Goal: Task Accomplishment & Management: Manage account settings

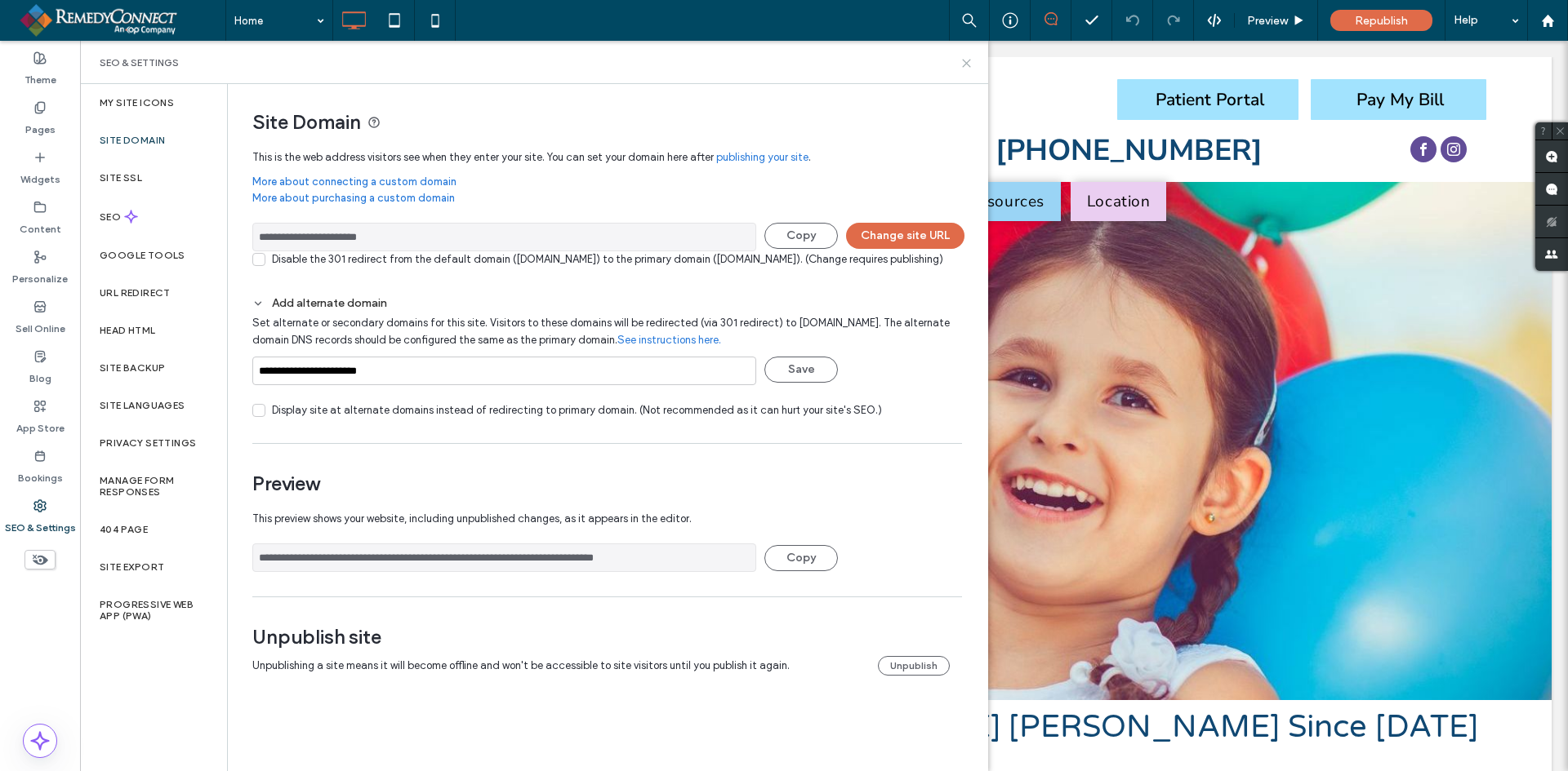
click at [969, 67] on icon at bounding box center [966, 63] width 12 height 12
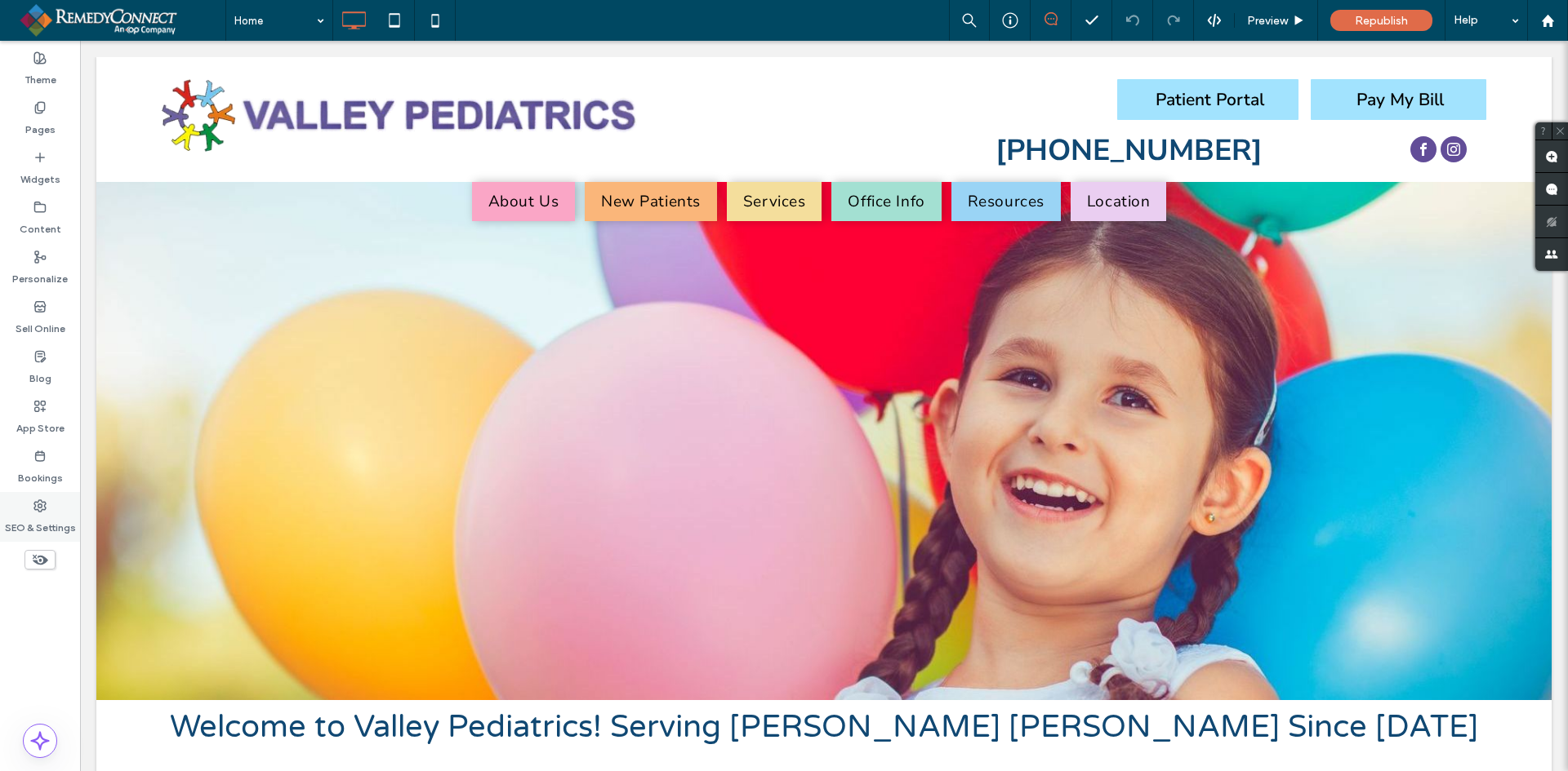
click at [35, 526] on label "SEO & Settings" at bounding box center [40, 524] width 71 height 22
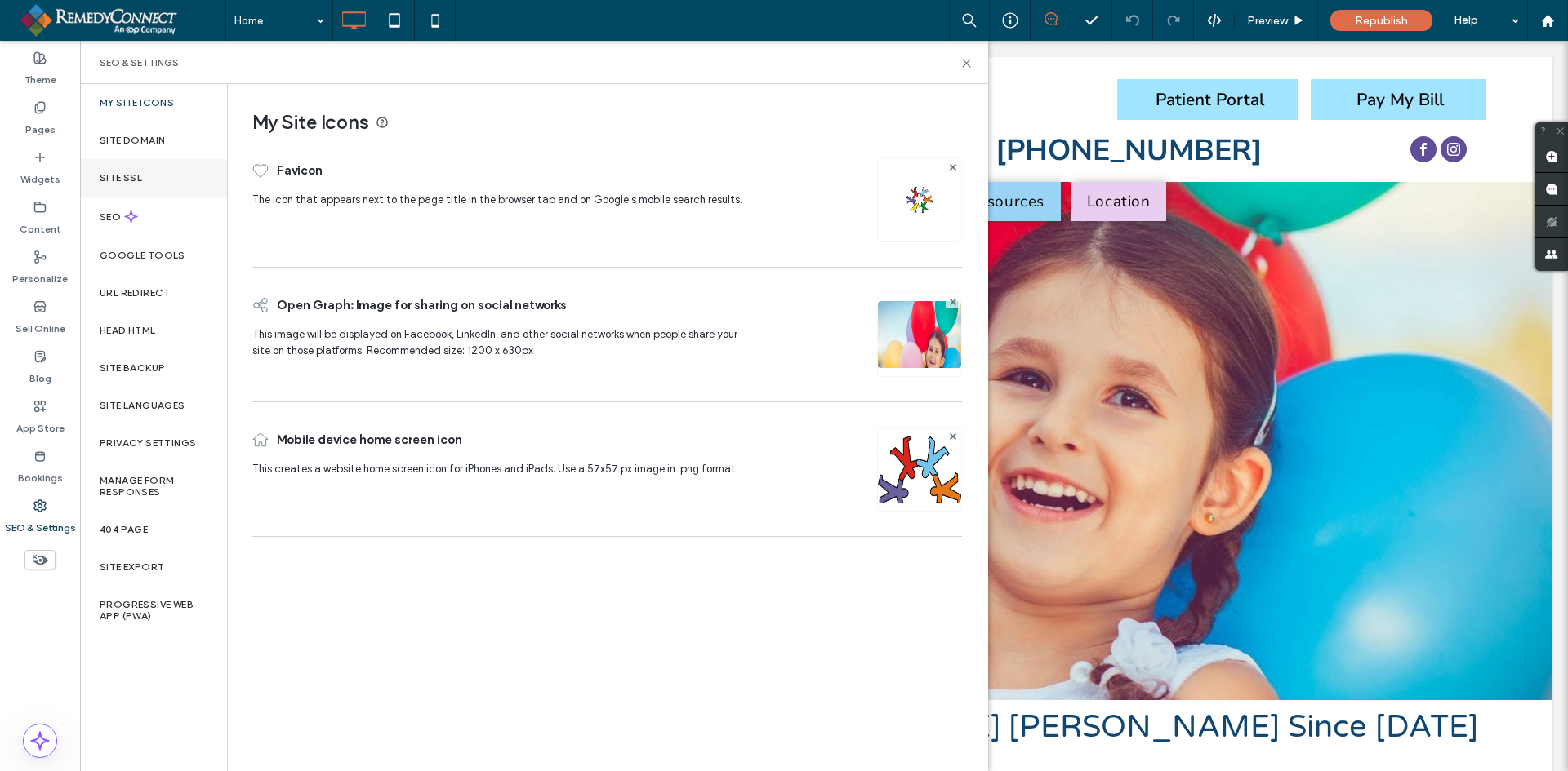
click at [140, 172] on label "Site SSL" at bounding box center [120, 178] width 42 height 11
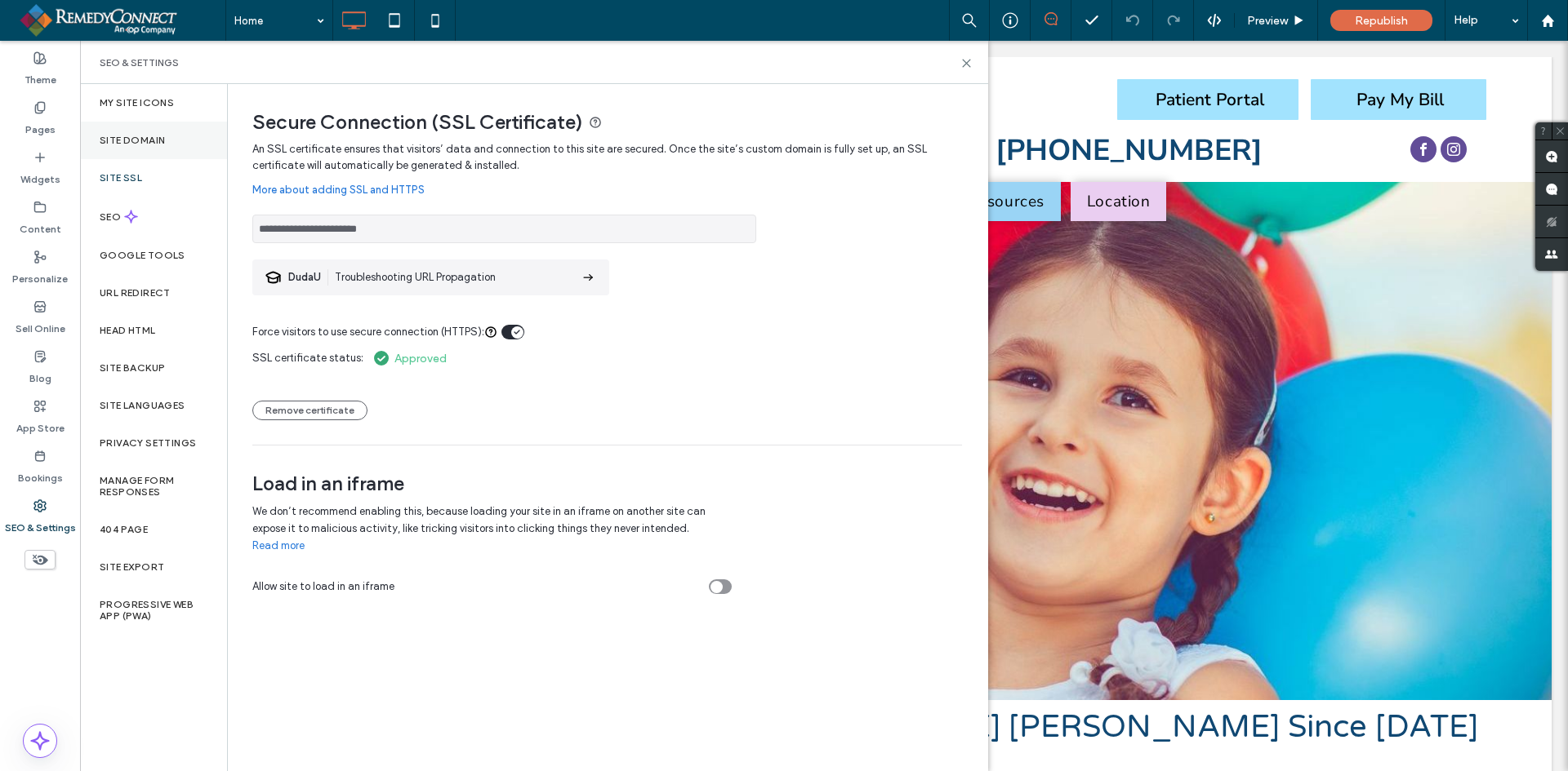
click at [143, 141] on label "Site Domain" at bounding box center [132, 141] width 66 height 11
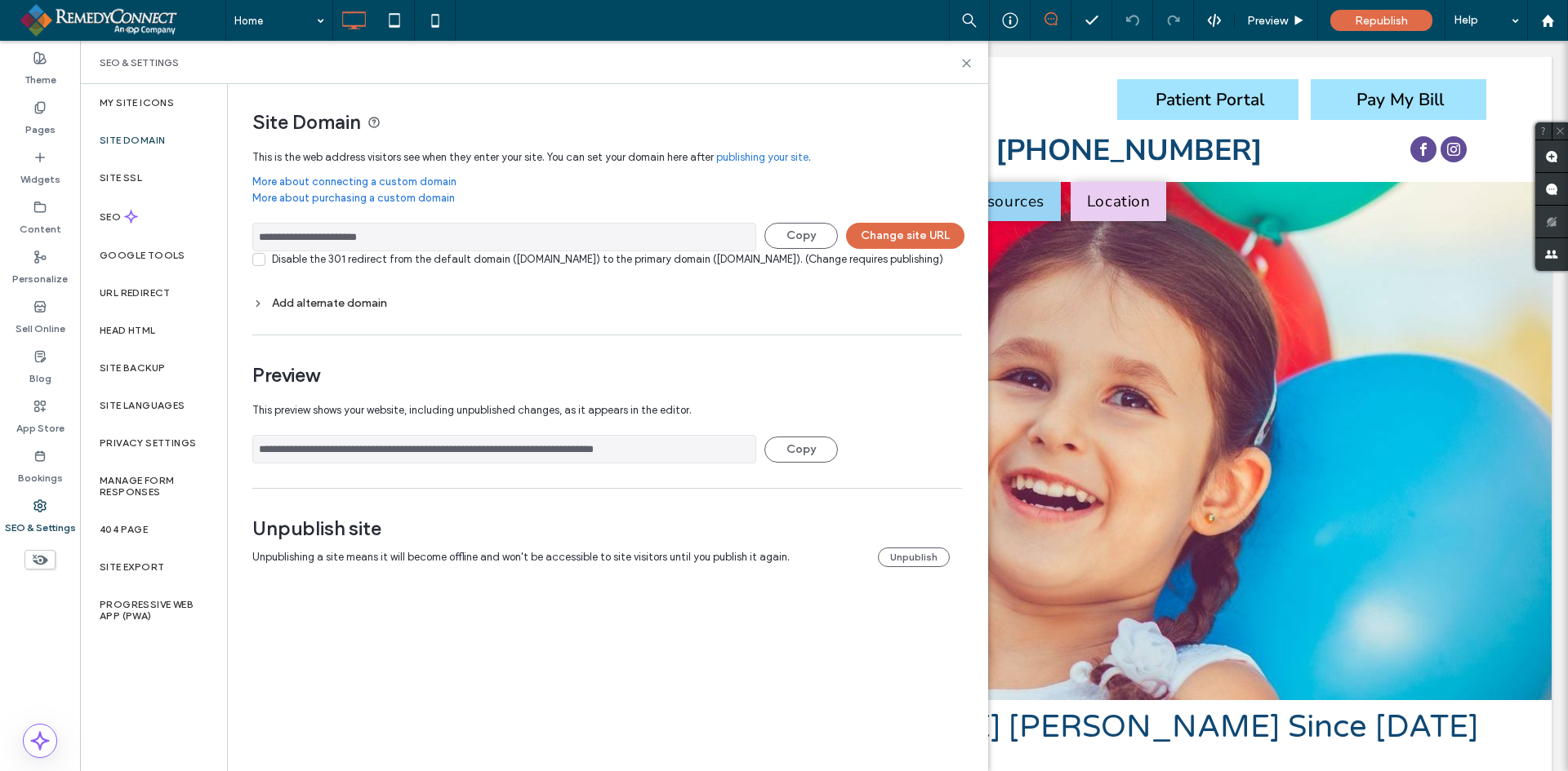
click at [298, 312] on div "Add alternate domain" at bounding box center [606, 304] width 709 height 22
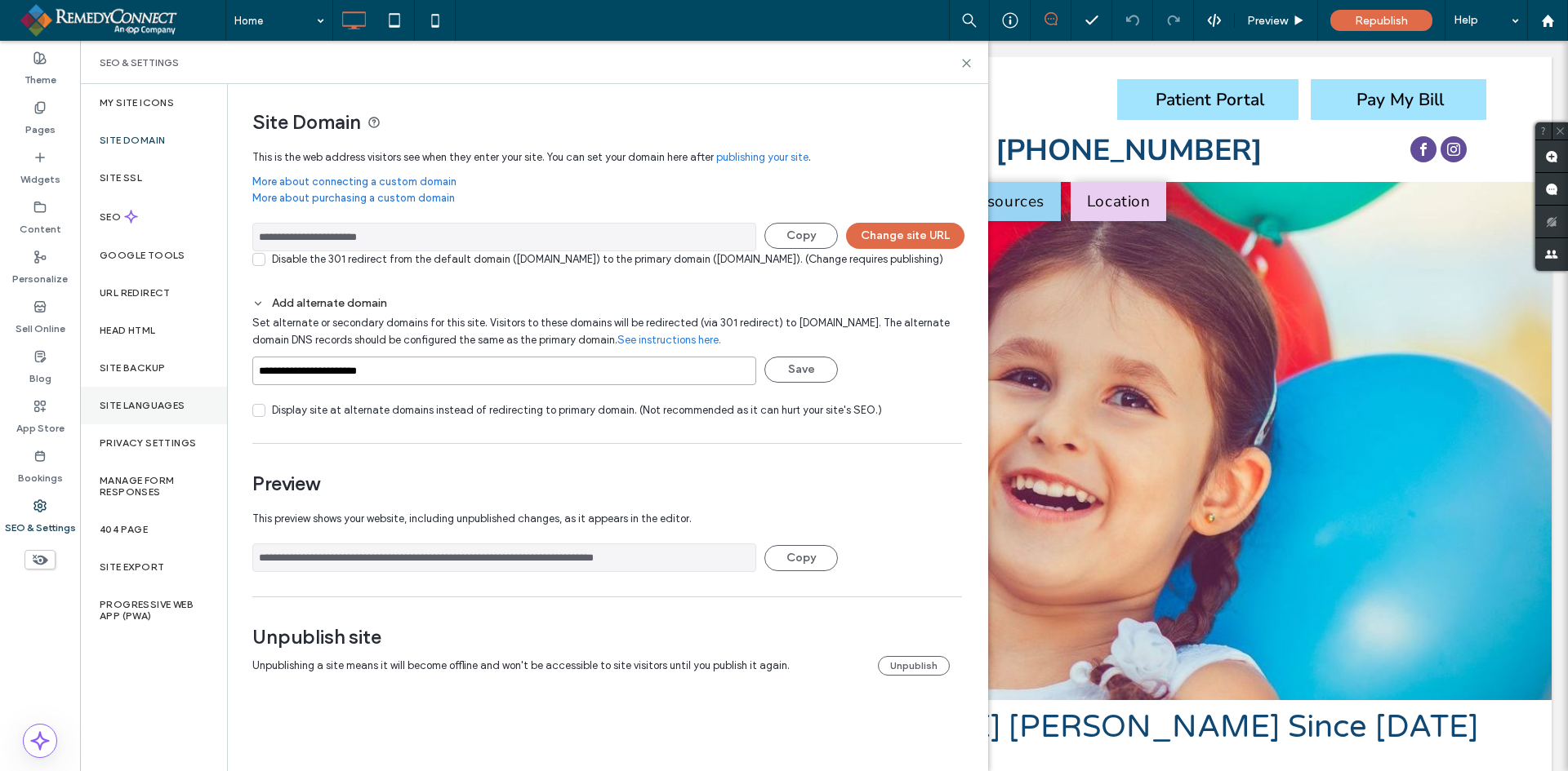
drag, startPoint x: 517, startPoint y: 387, endPoint x: 171, endPoint y: 403, distance: 346.4
click at [171, 403] on div "**********" at bounding box center [533, 428] width 908 height 688
click at [809, 383] on button "Save" at bounding box center [800, 370] width 73 height 26
click at [885, 230] on button "Change site URL" at bounding box center [905, 236] width 118 height 26
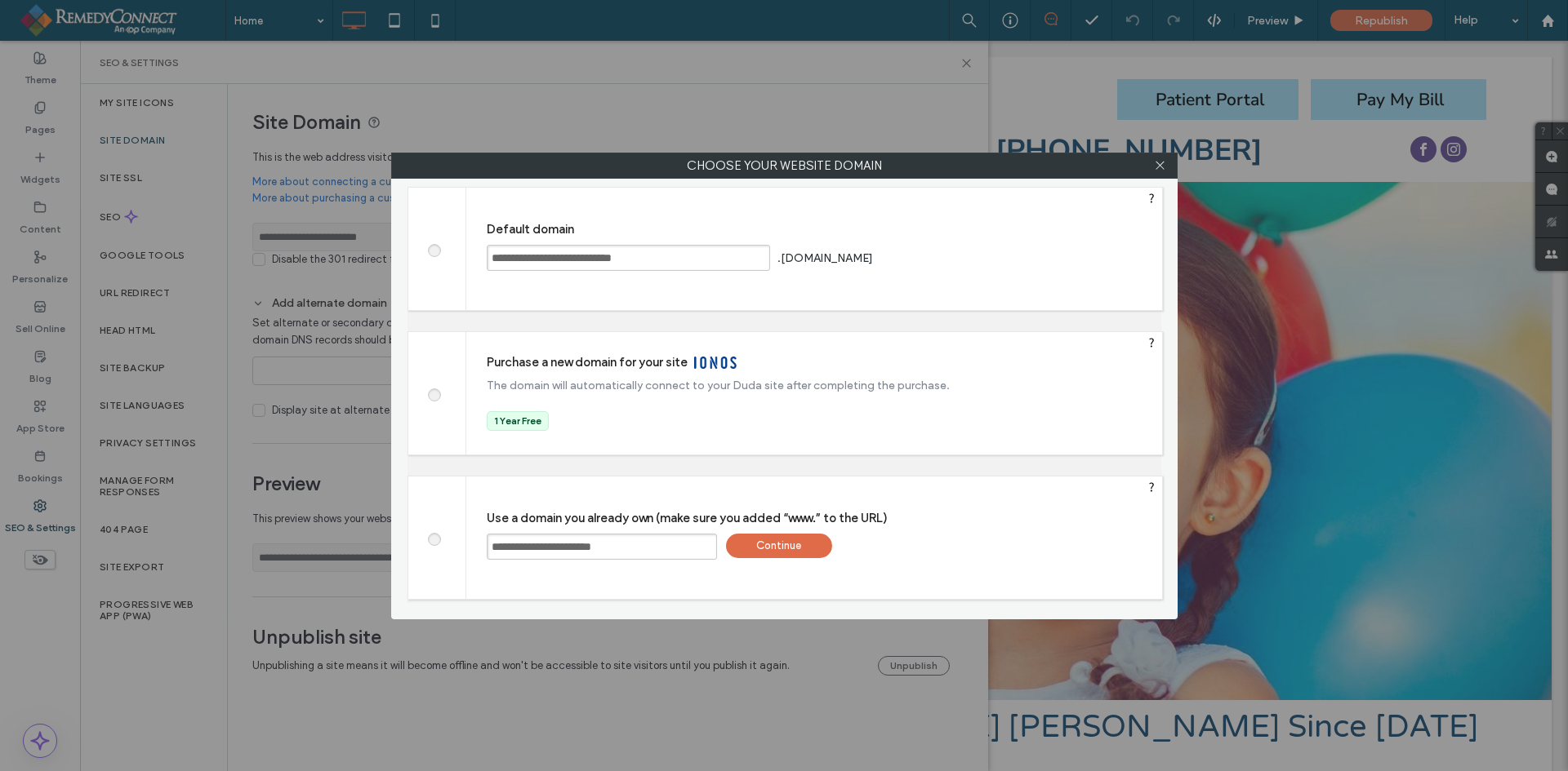
click at [661, 541] on input "**********" at bounding box center [602, 547] width 231 height 26
type input "**********"
click at [772, 548] on div "Continue" at bounding box center [779, 546] width 106 height 24
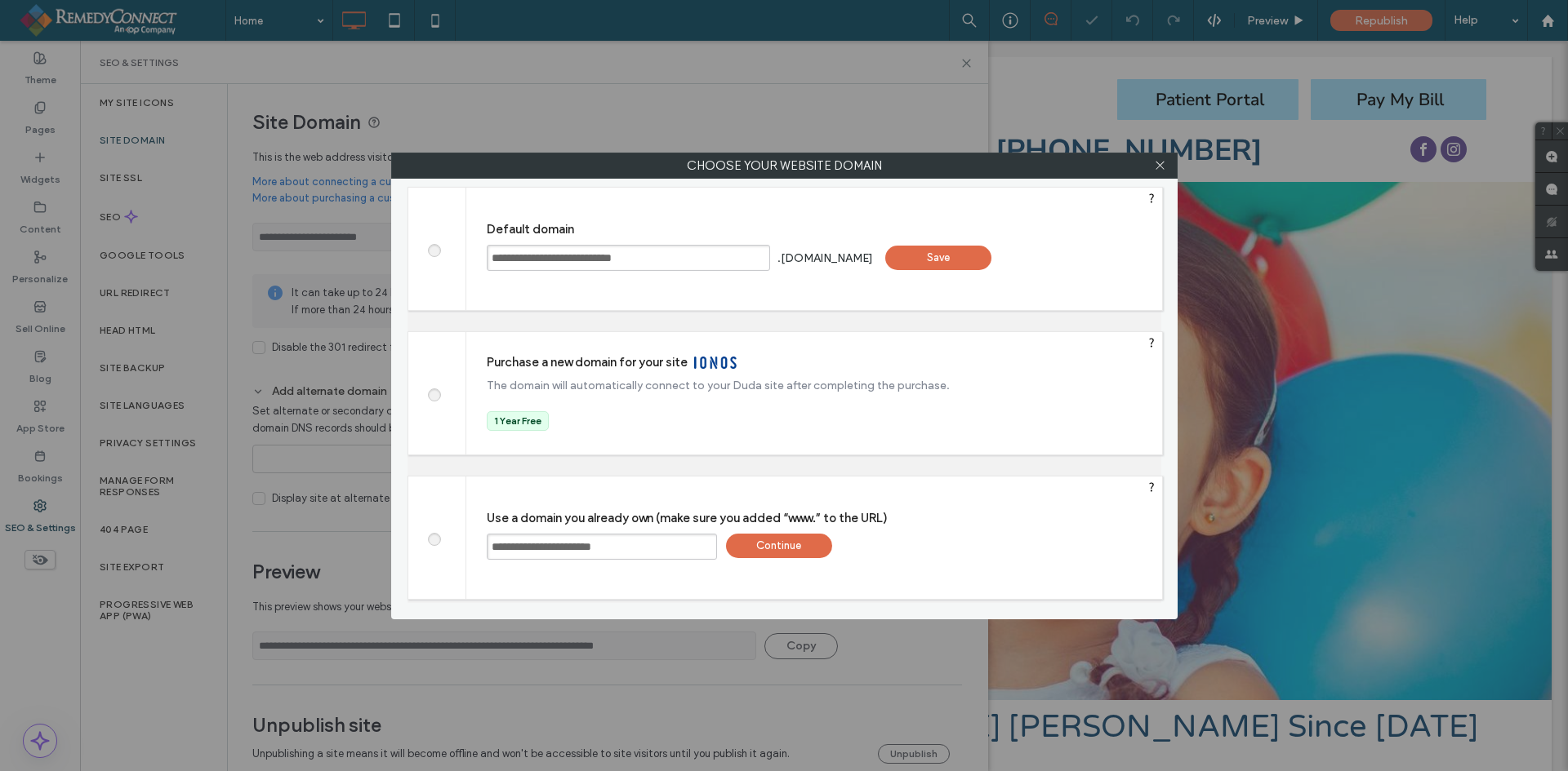
type input "**********"
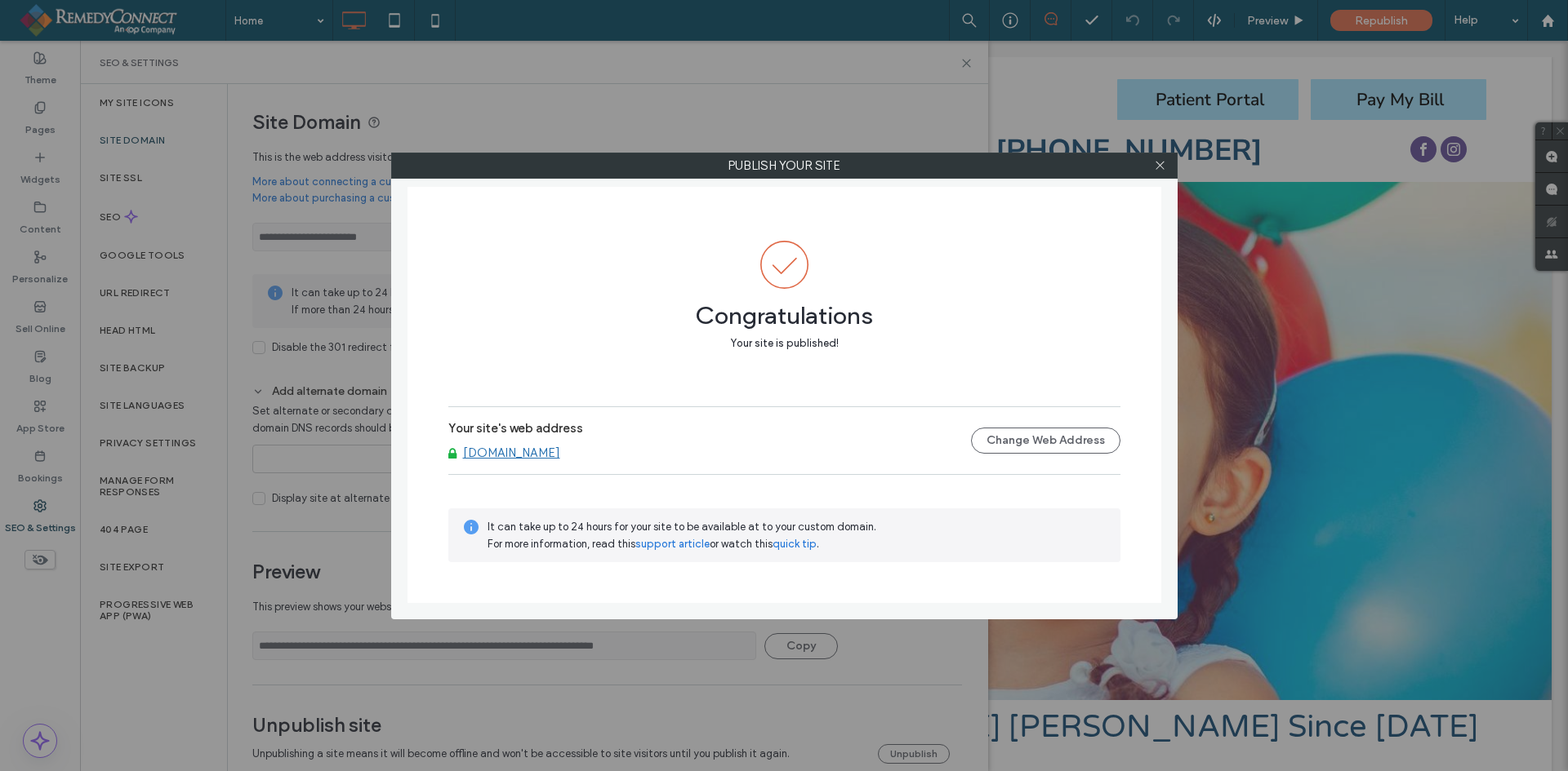
click at [560, 452] on link "[DOMAIN_NAME]" at bounding box center [512, 453] width 97 height 15
click at [1158, 168] on icon at bounding box center [1159, 165] width 12 height 12
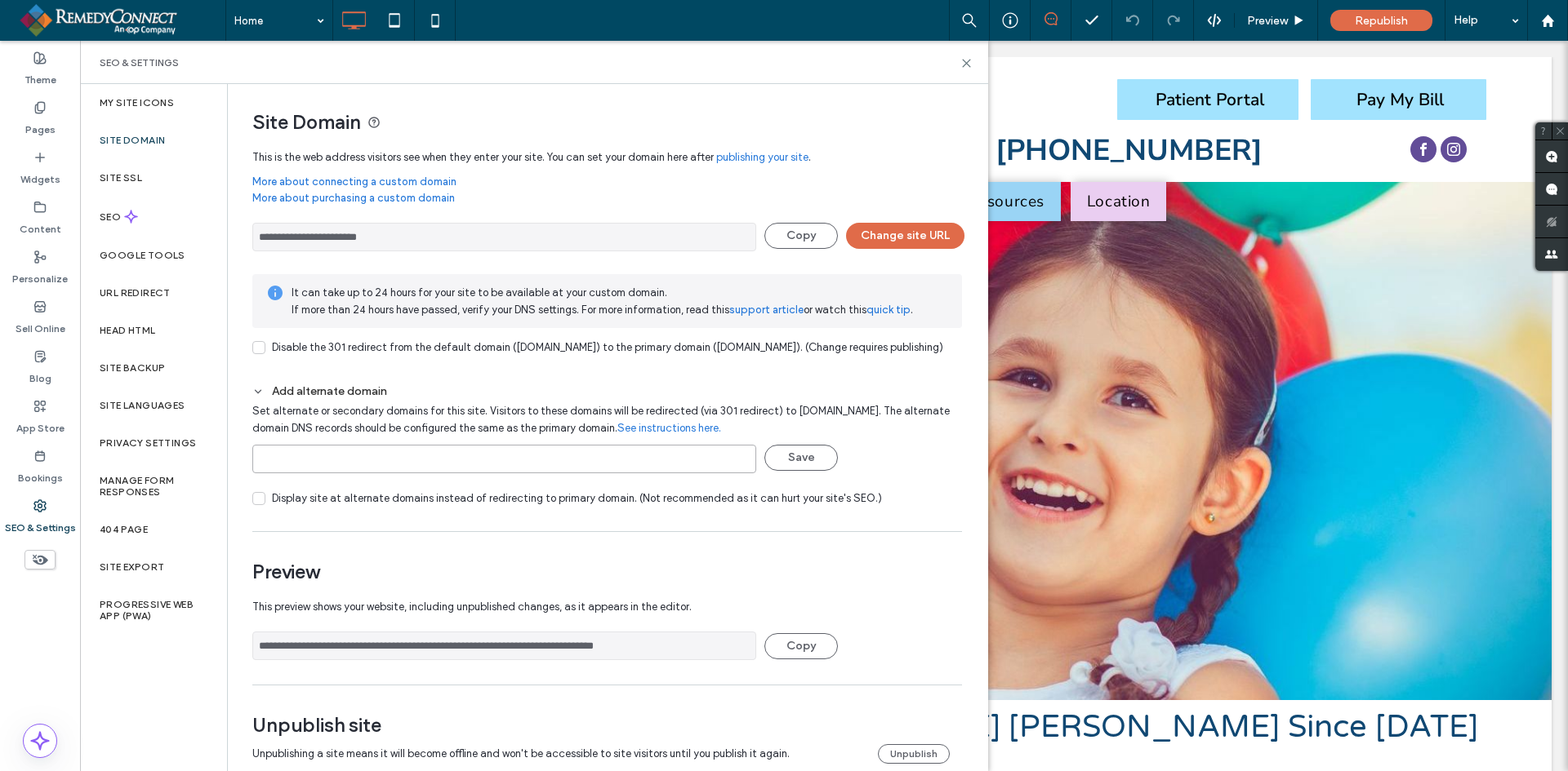
click at [292, 466] on input at bounding box center [504, 459] width 504 height 28
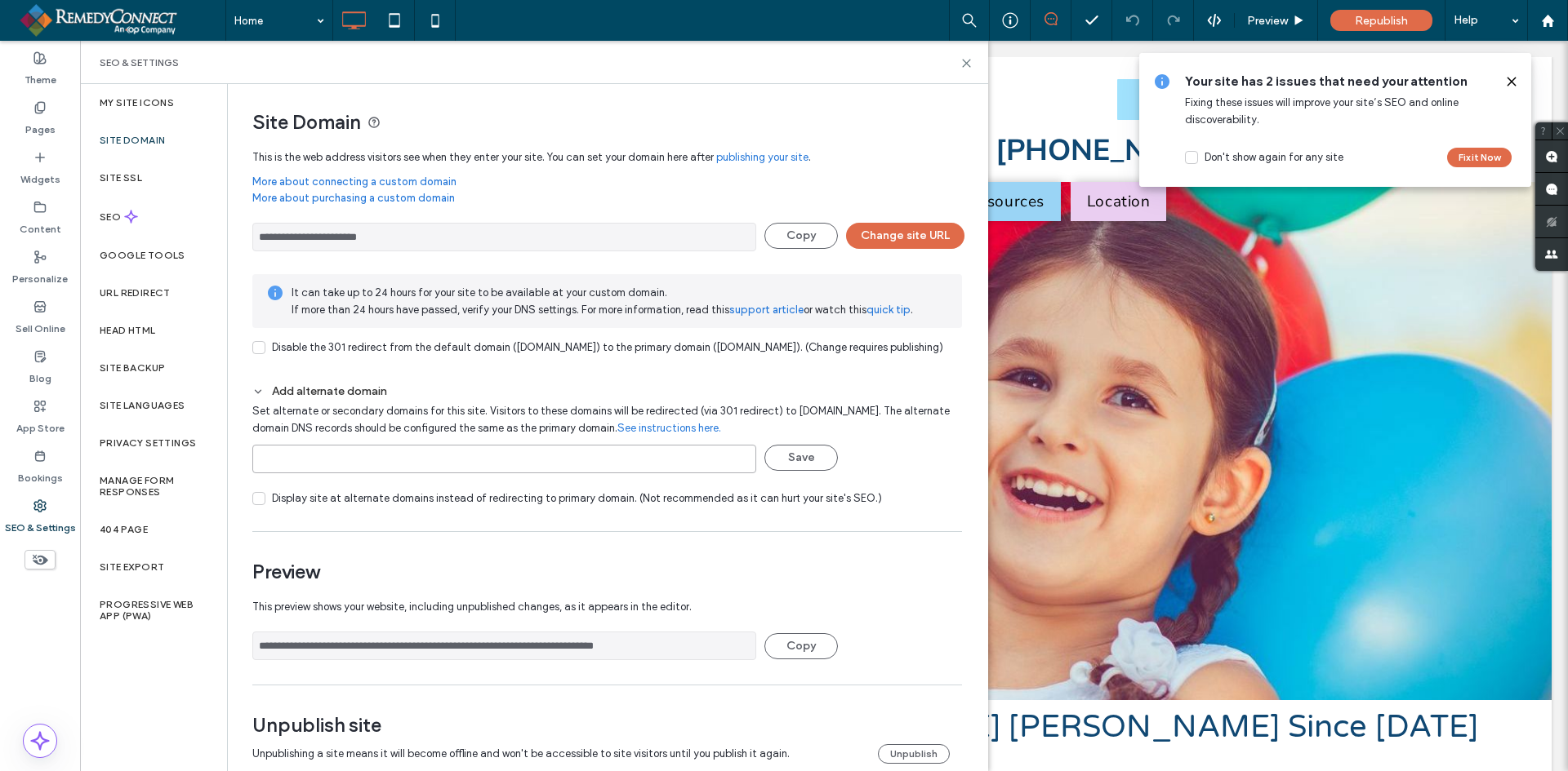
paste input "**********"
type input "**********"
click at [796, 471] on button "Save" at bounding box center [800, 458] width 73 height 26
click at [181, 183] on div "Site SSL" at bounding box center [153, 178] width 147 height 37
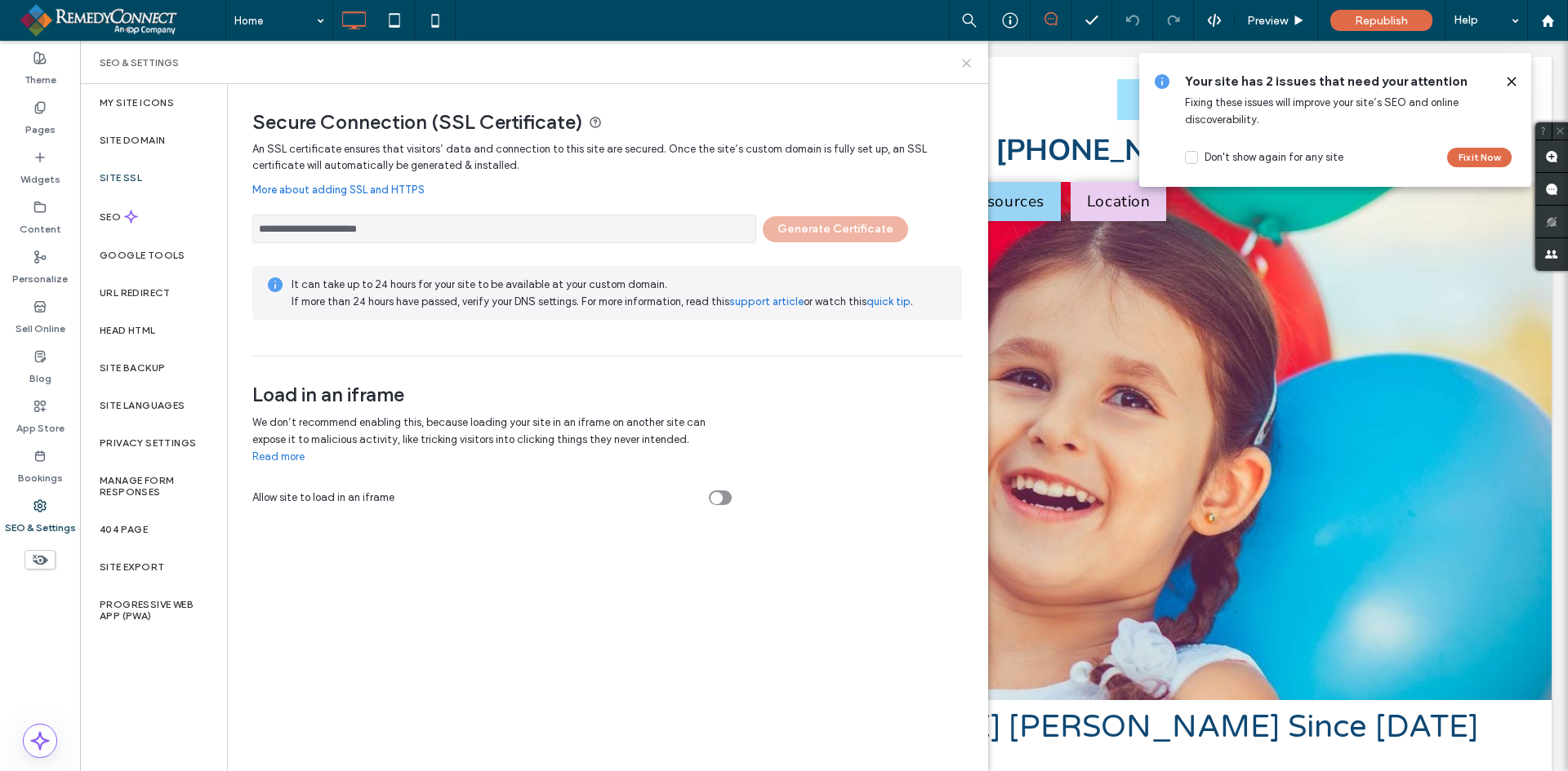
drag, startPoint x: 963, startPoint y: 64, endPoint x: 1030, endPoint y: 12, distance: 84.8
click at [963, 64] on icon at bounding box center [966, 63] width 12 height 12
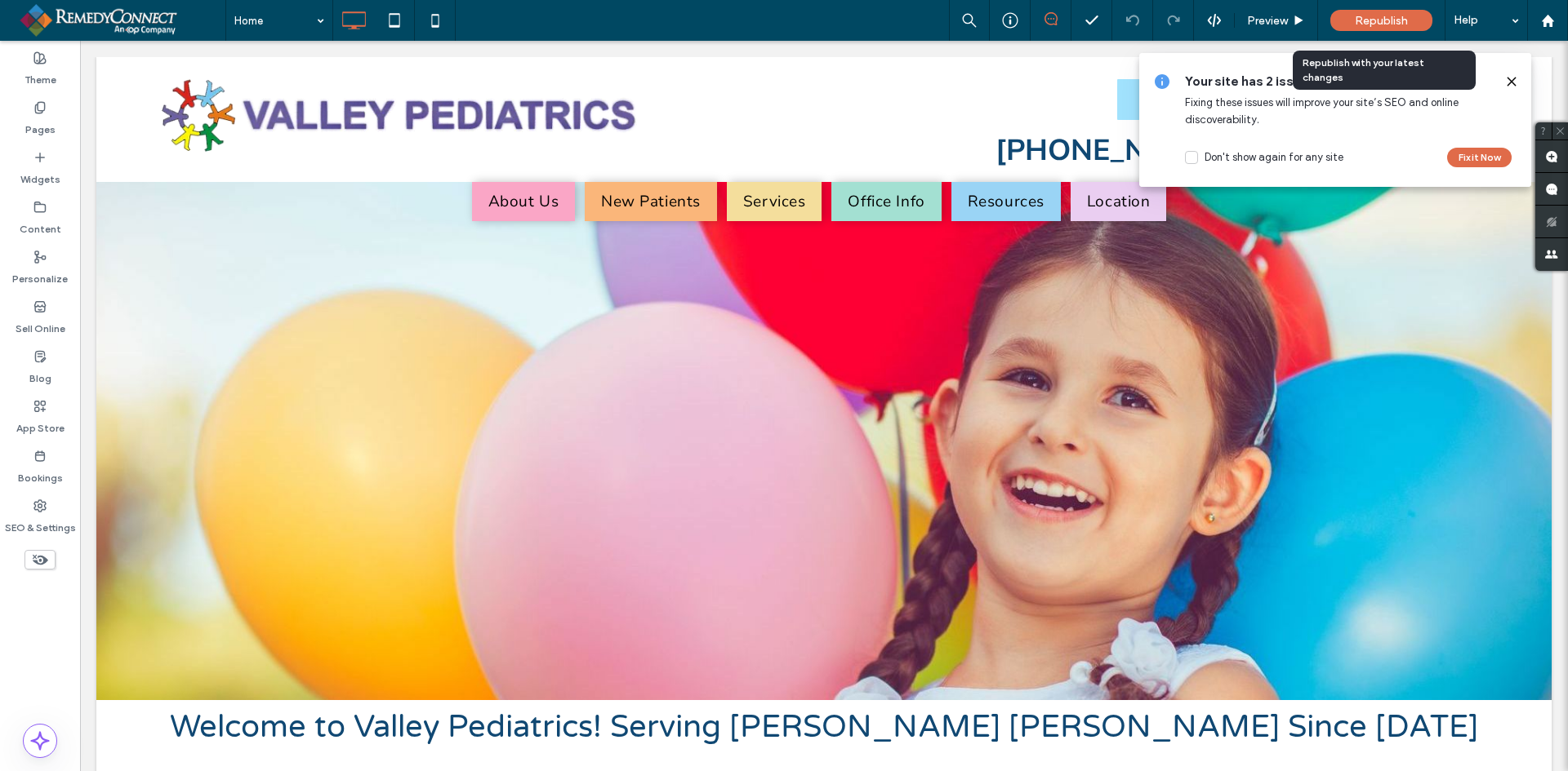
click at [1381, 16] on span "Republish" at bounding box center [1381, 21] width 53 height 14
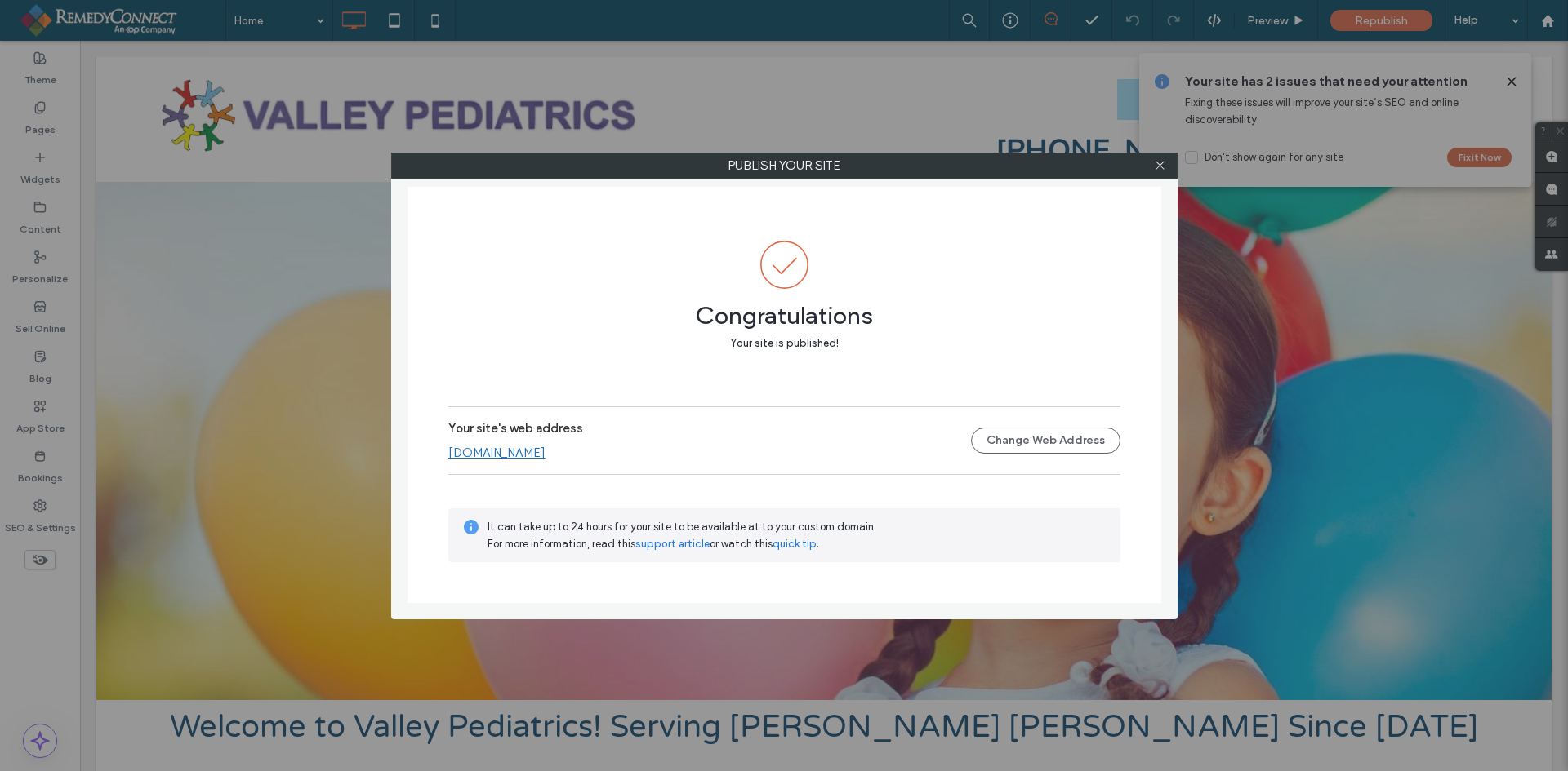
click at [545, 452] on link "[DOMAIN_NAME]" at bounding box center [497, 453] width 97 height 15
click at [1157, 167] on icon at bounding box center [1159, 165] width 12 height 12
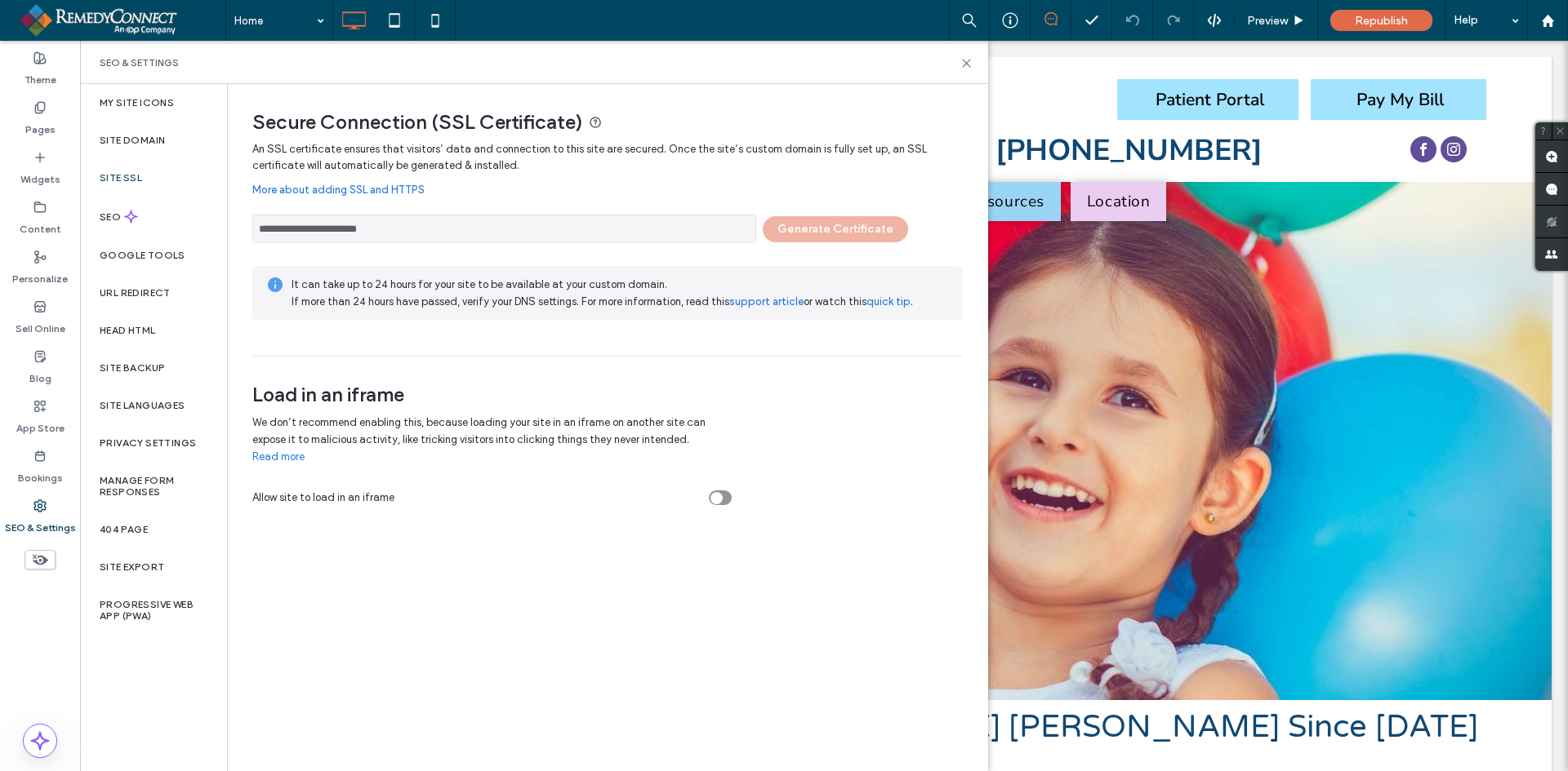
click at [499, 229] on input "**********" at bounding box center [504, 229] width 504 height 28
click at [156, 130] on div "Site Domain" at bounding box center [153, 141] width 147 height 37
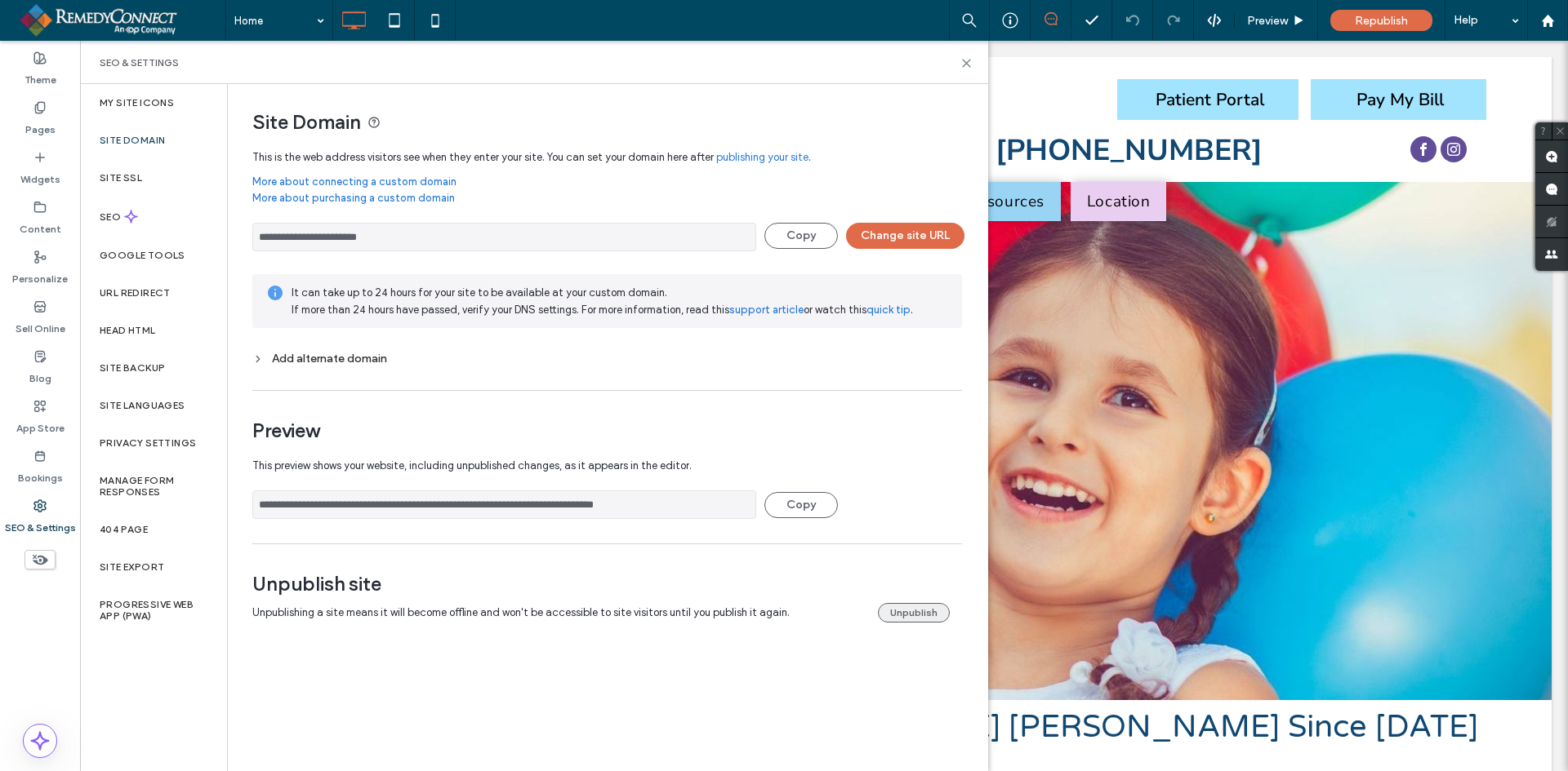
click at [911, 613] on button "Unpublish" at bounding box center [914, 613] width 72 height 20
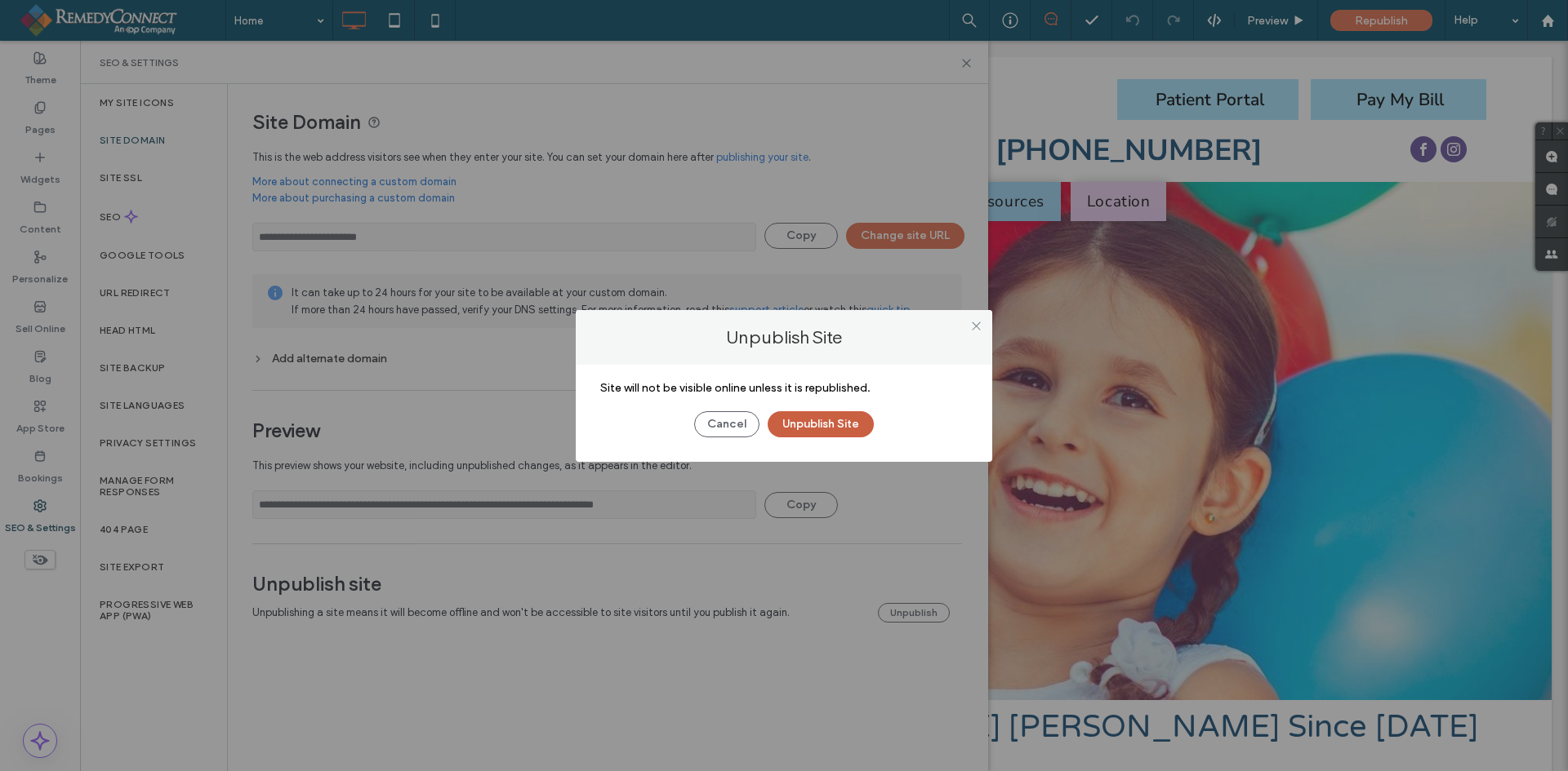
click at [824, 422] on button "Unpublish Site" at bounding box center [820, 424] width 106 height 26
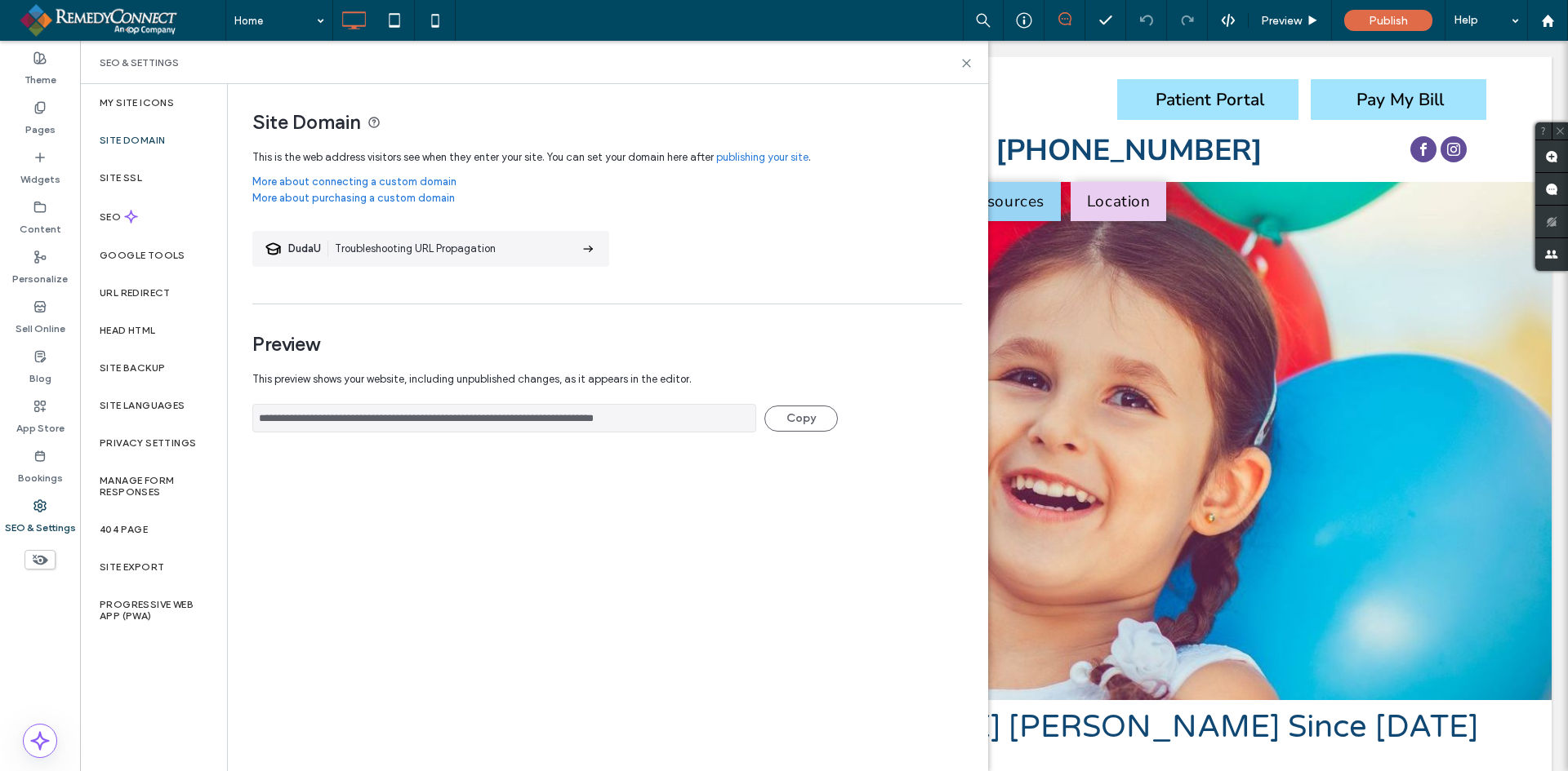
click at [143, 145] on label "Site Domain" at bounding box center [132, 141] width 66 height 11
click at [1385, 19] on span "Publish" at bounding box center [1388, 21] width 39 height 14
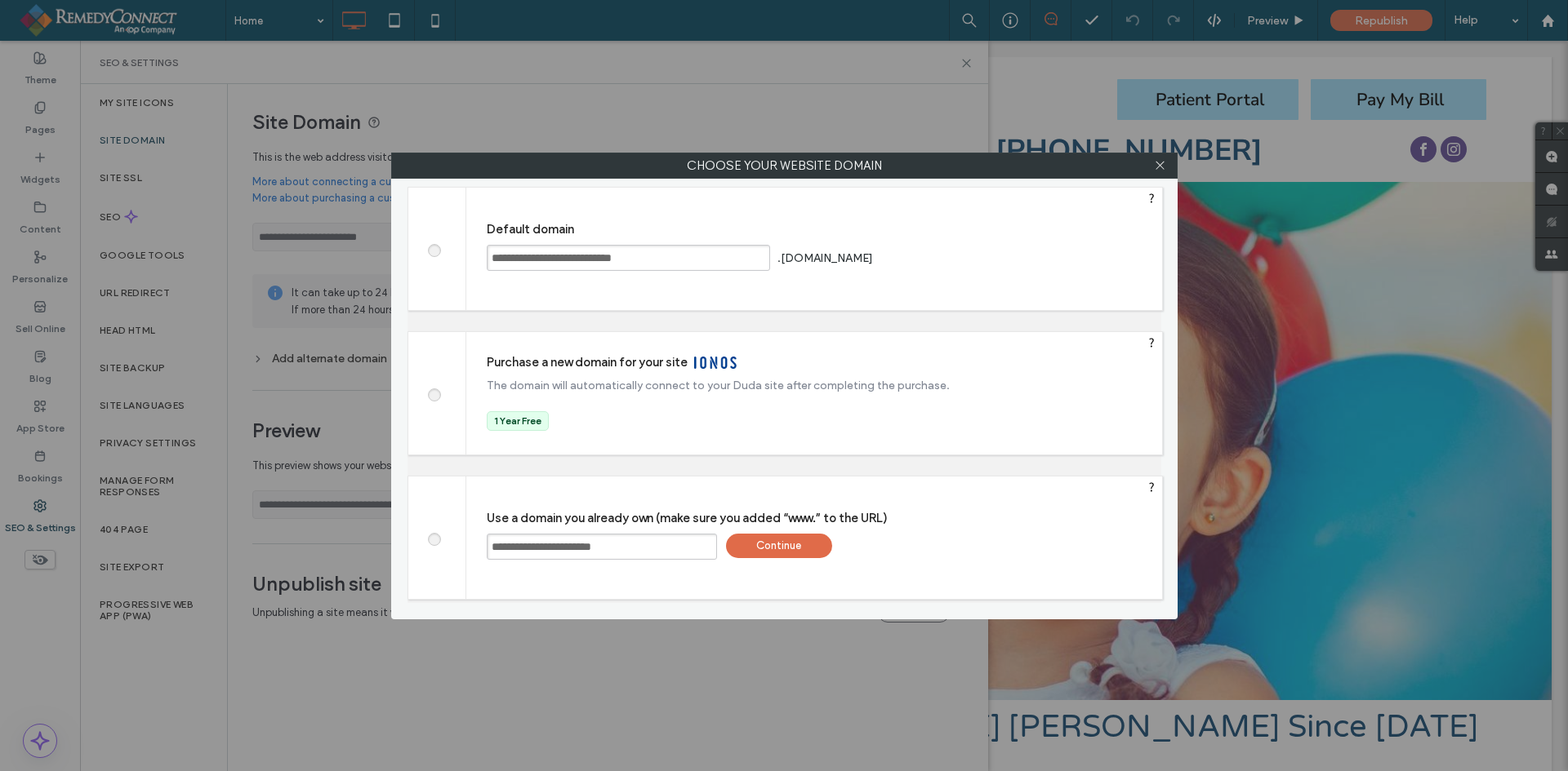
click at [759, 545] on div "Continue" at bounding box center [779, 546] width 106 height 24
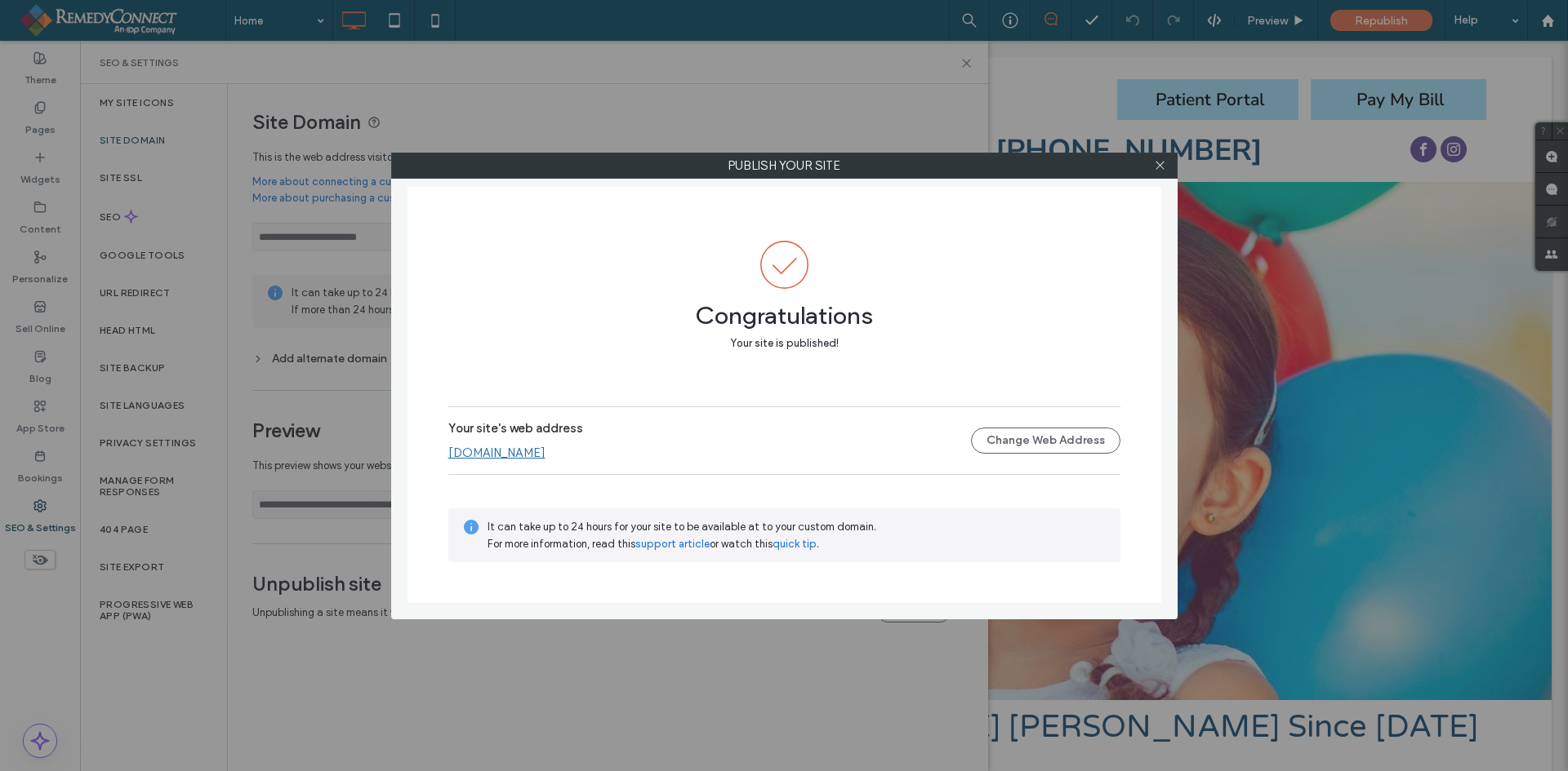
click at [544, 452] on link "[DOMAIN_NAME]" at bounding box center [497, 453] width 97 height 15
click at [1161, 168] on icon at bounding box center [1159, 165] width 12 height 12
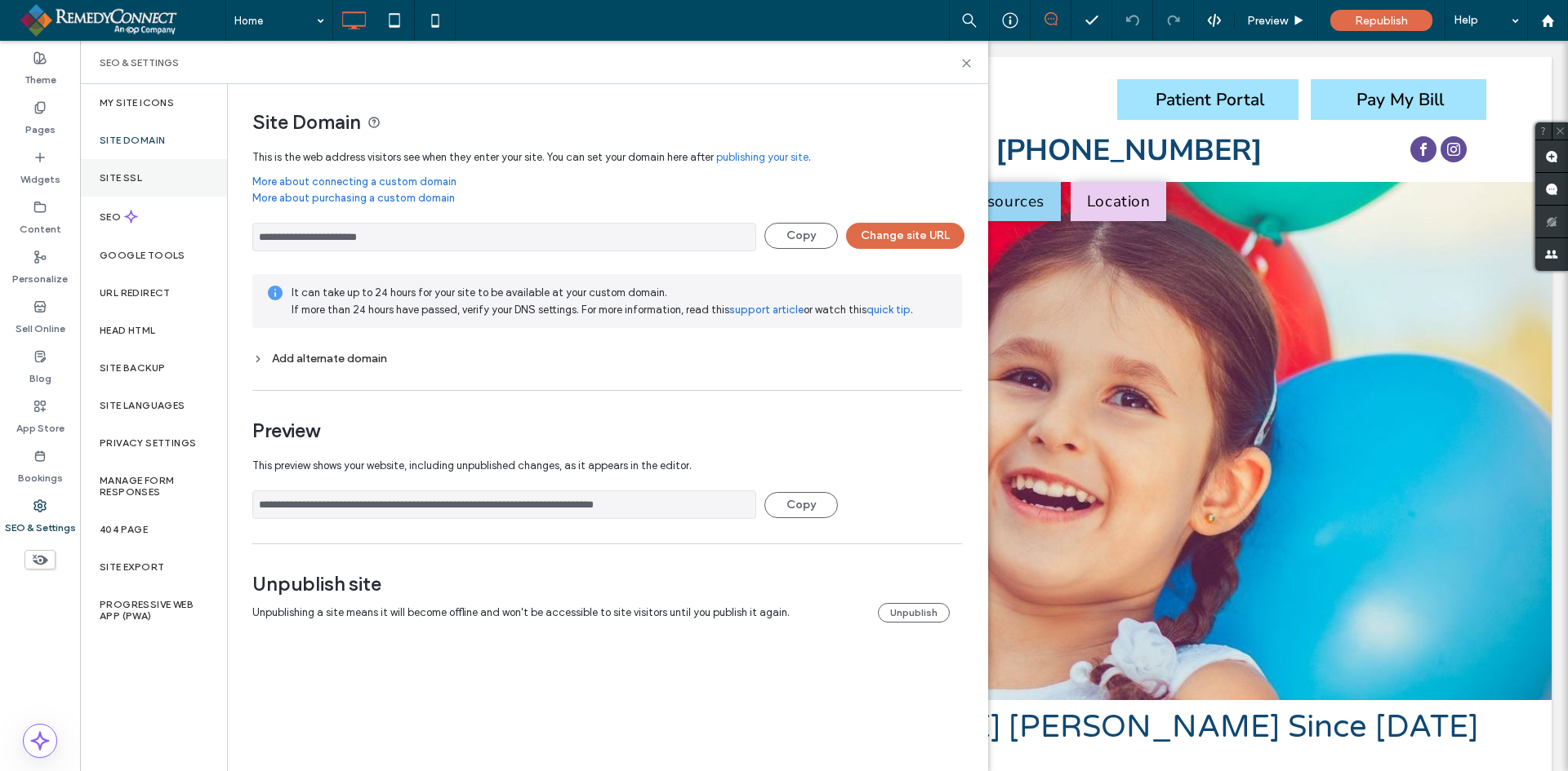
click at [184, 181] on div "Site SSL" at bounding box center [153, 178] width 147 height 37
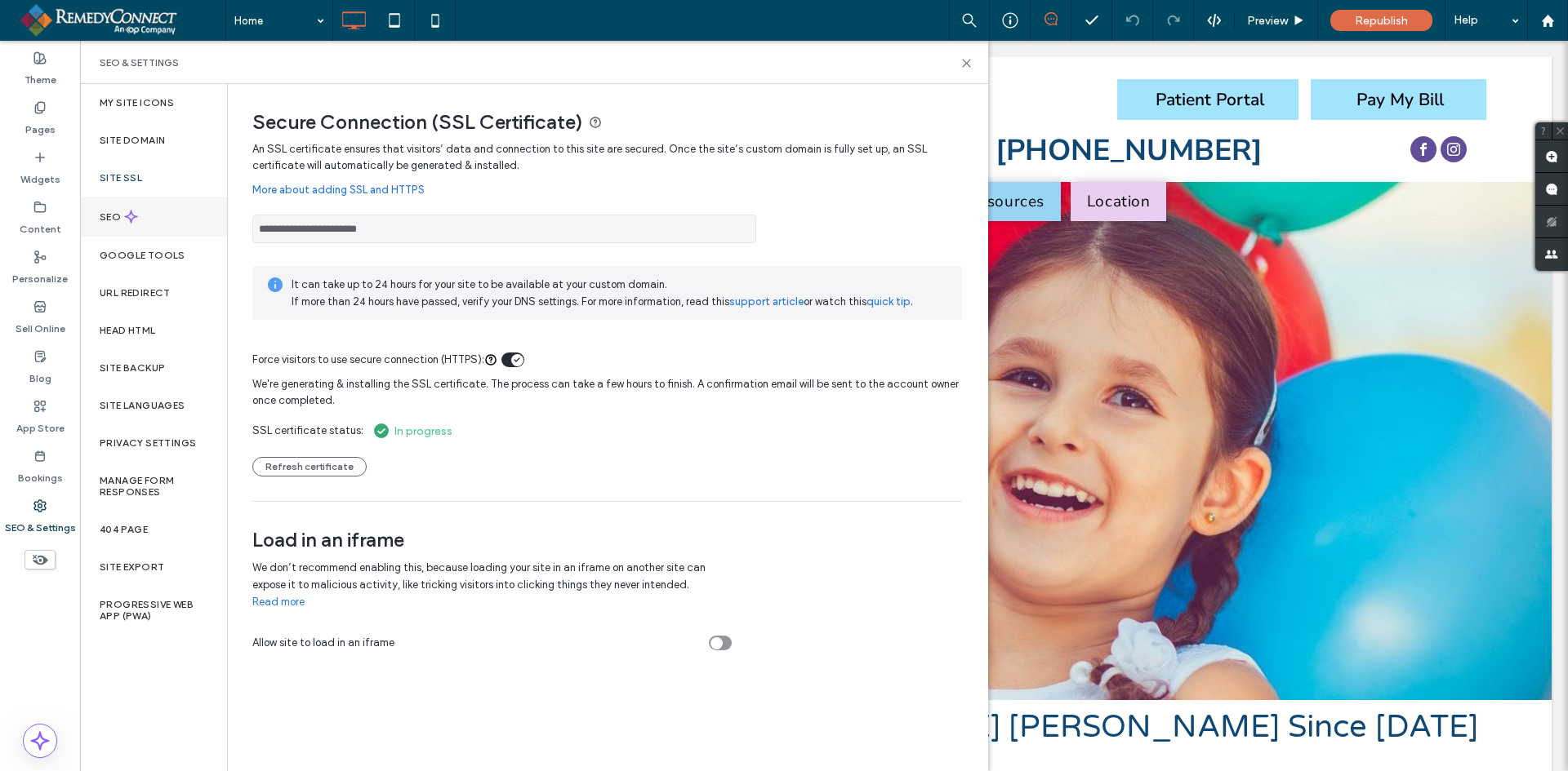
drag, startPoint x: 501, startPoint y: 220, endPoint x: 161, endPoint y: 213, distance: 340.1
click at [161, 213] on div "**********" at bounding box center [533, 428] width 908 height 688
click at [967, 53] on div "SEO & Settings" at bounding box center [533, 63] width 908 height 43
click at [963, 67] on use at bounding box center [966, 64] width 7 height 7
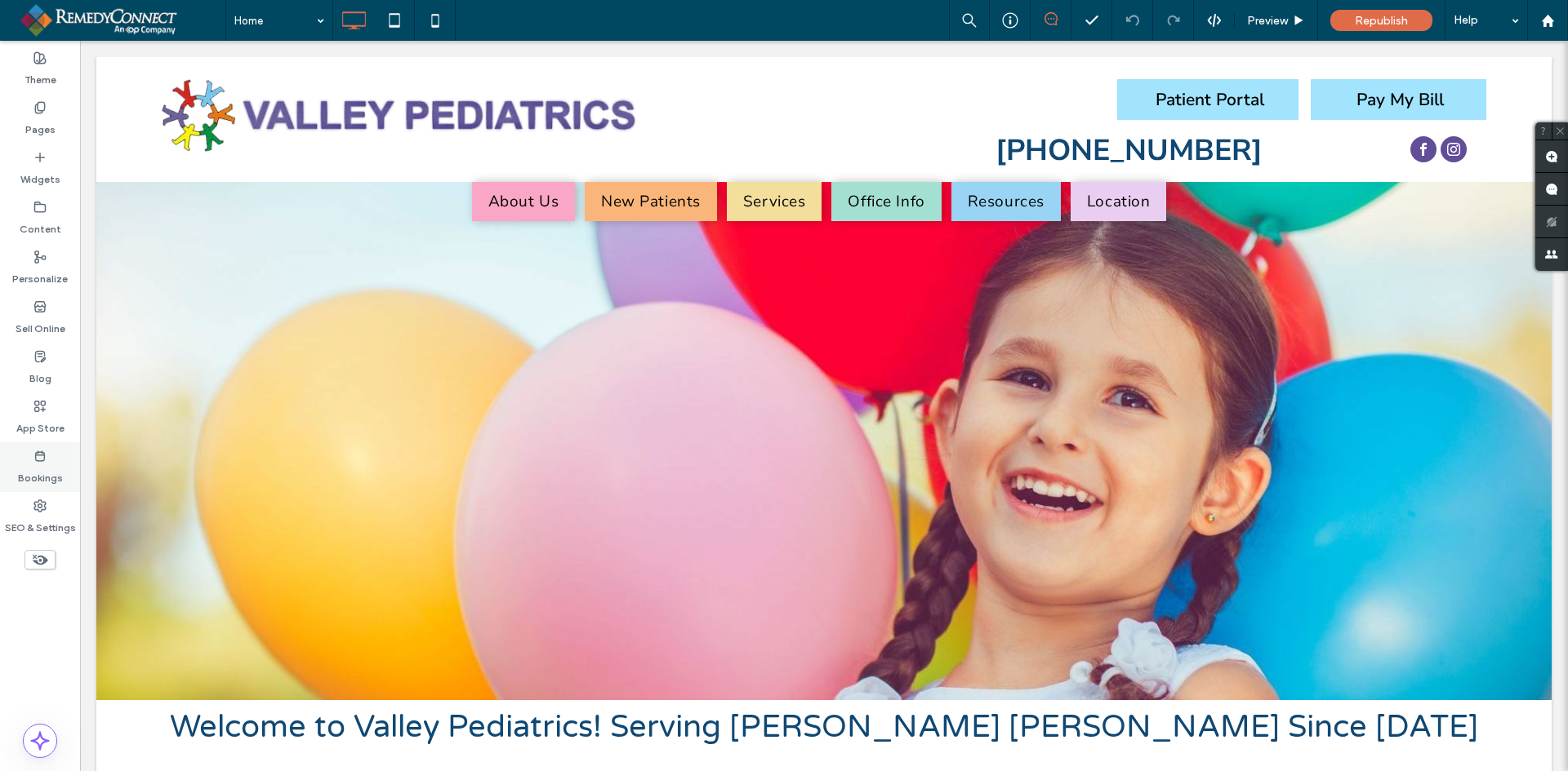
drag, startPoint x: 30, startPoint y: 516, endPoint x: 38, endPoint y: 442, distance: 74.4
click at [30, 516] on label "SEO & Settings" at bounding box center [40, 524] width 71 height 22
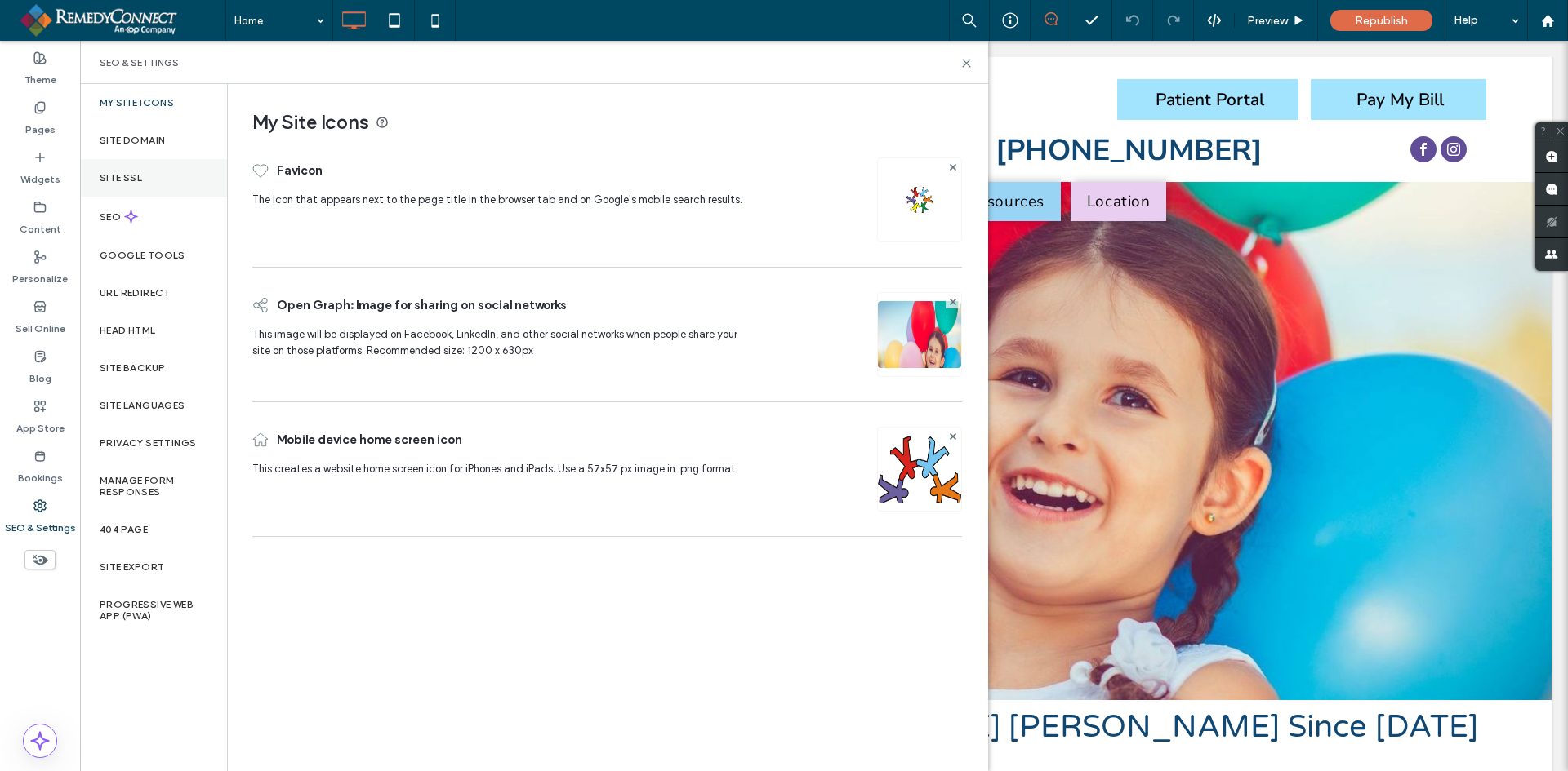
click at [117, 180] on label "Site SSL" at bounding box center [120, 178] width 42 height 11
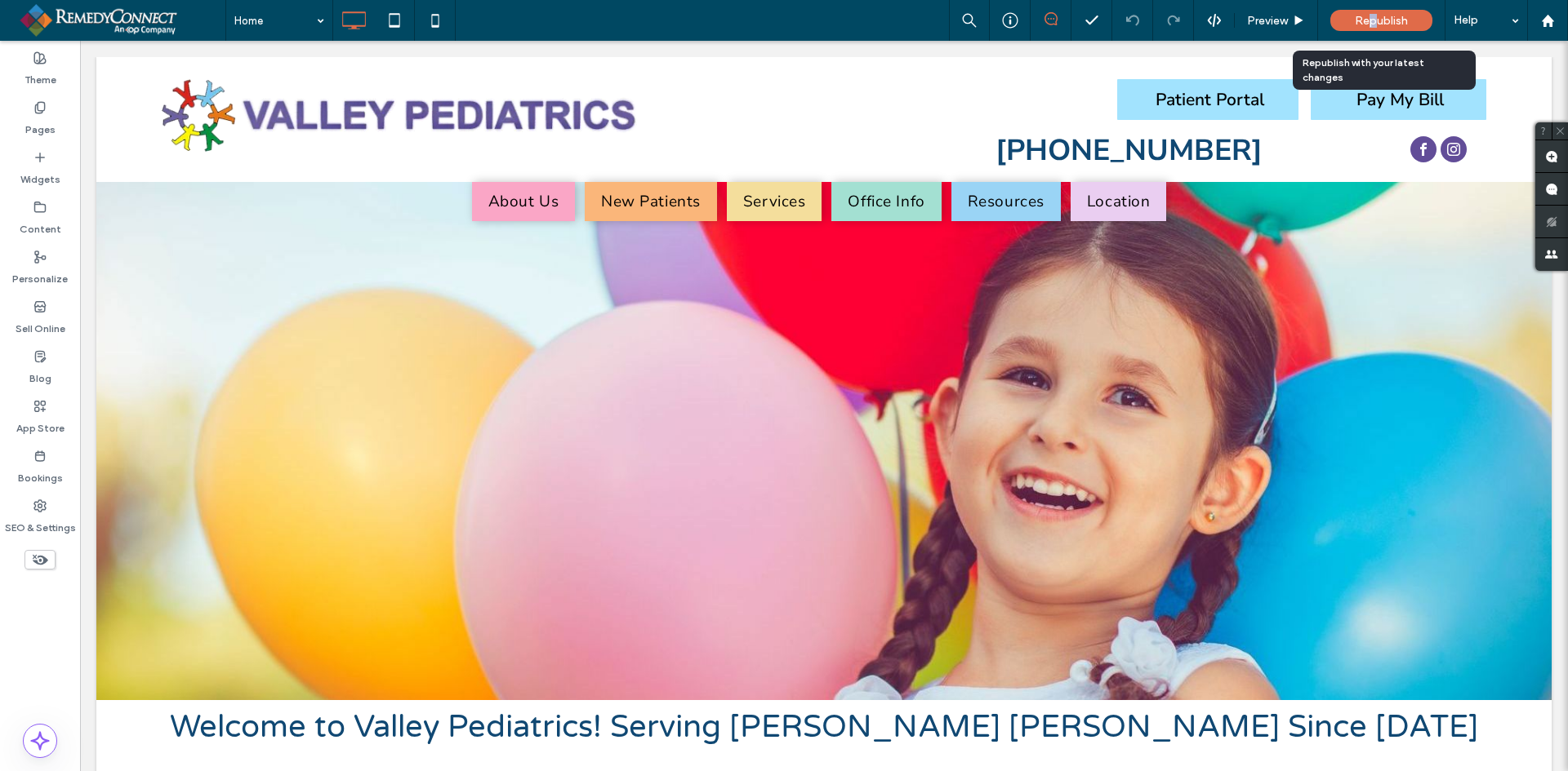
click at [1372, 19] on span "Republish" at bounding box center [1381, 21] width 53 height 14
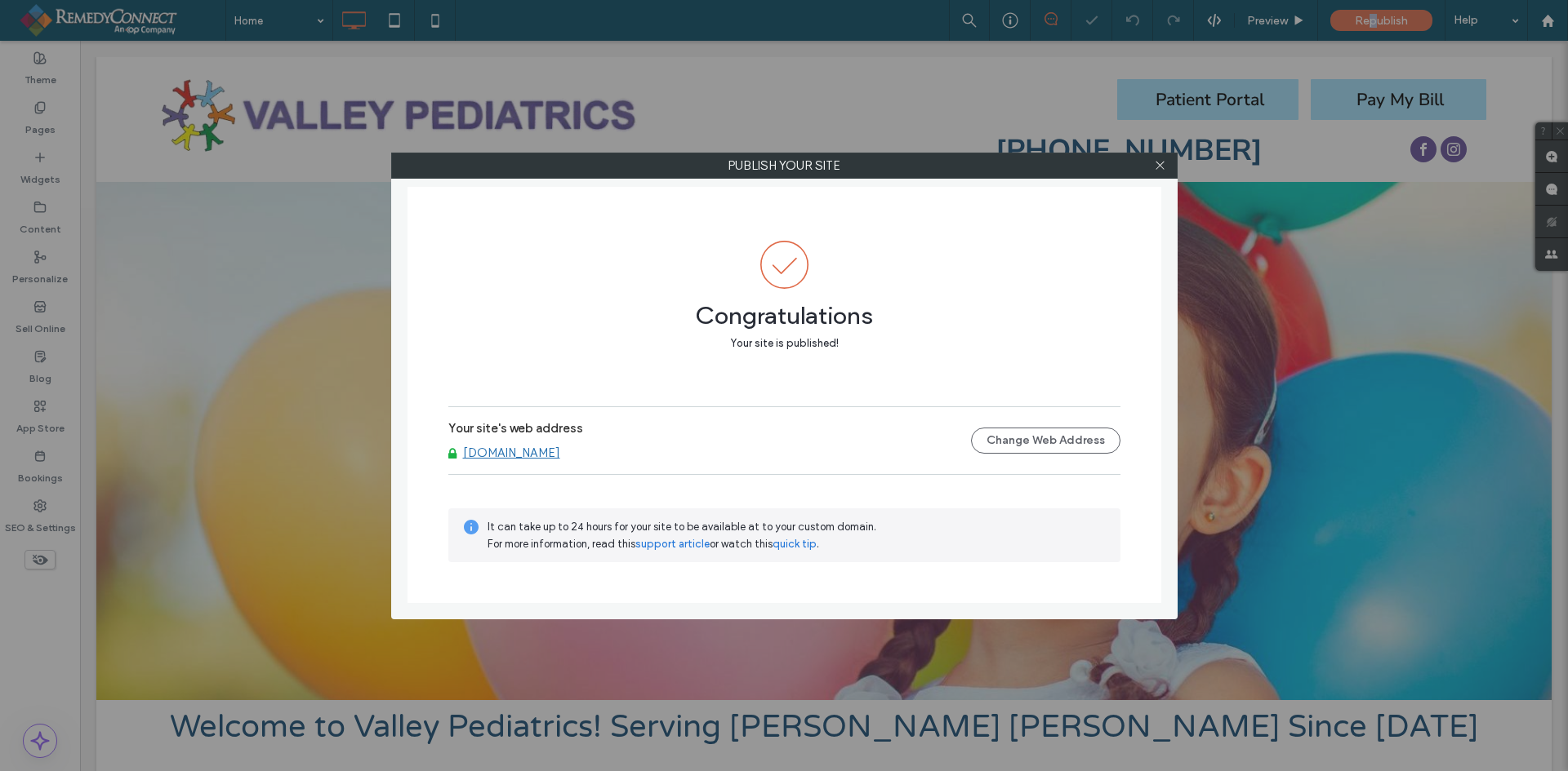
click at [536, 453] on link "[DOMAIN_NAME]" at bounding box center [512, 453] width 97 height 15
click at [1163, 159] on icon at bounding box center [1159, 165] width 12 height 12
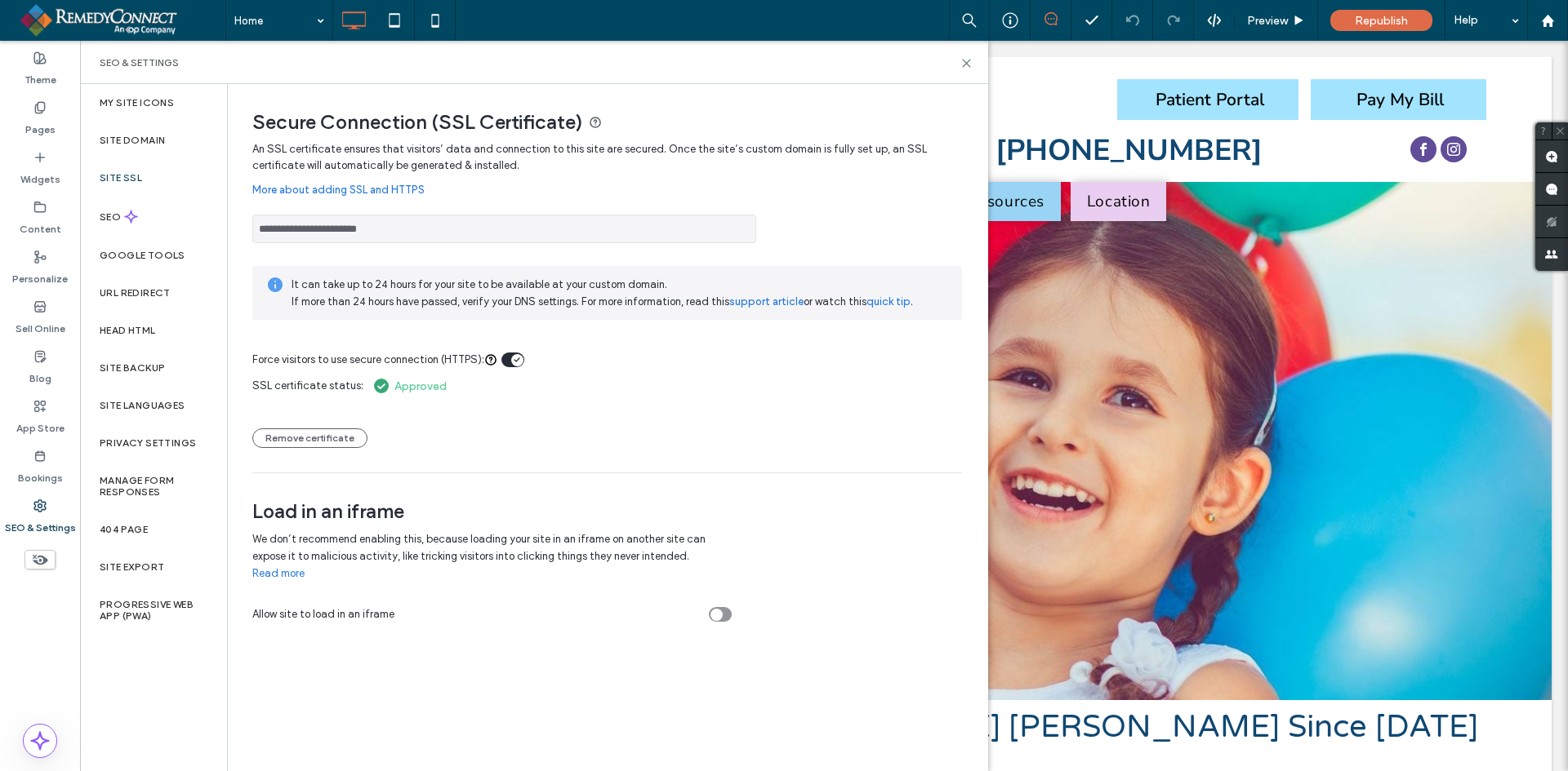
click at [139, 178] on label "Site SSL" at bounding box center [120, 178] width 42 height 11
click at [169, 174] on div "Site SSL" at bounding box center [153, 178] width 147 height 37
click at [149, 136] on label "Site Domain" at bounding box center [132, 141] width 66 height 11
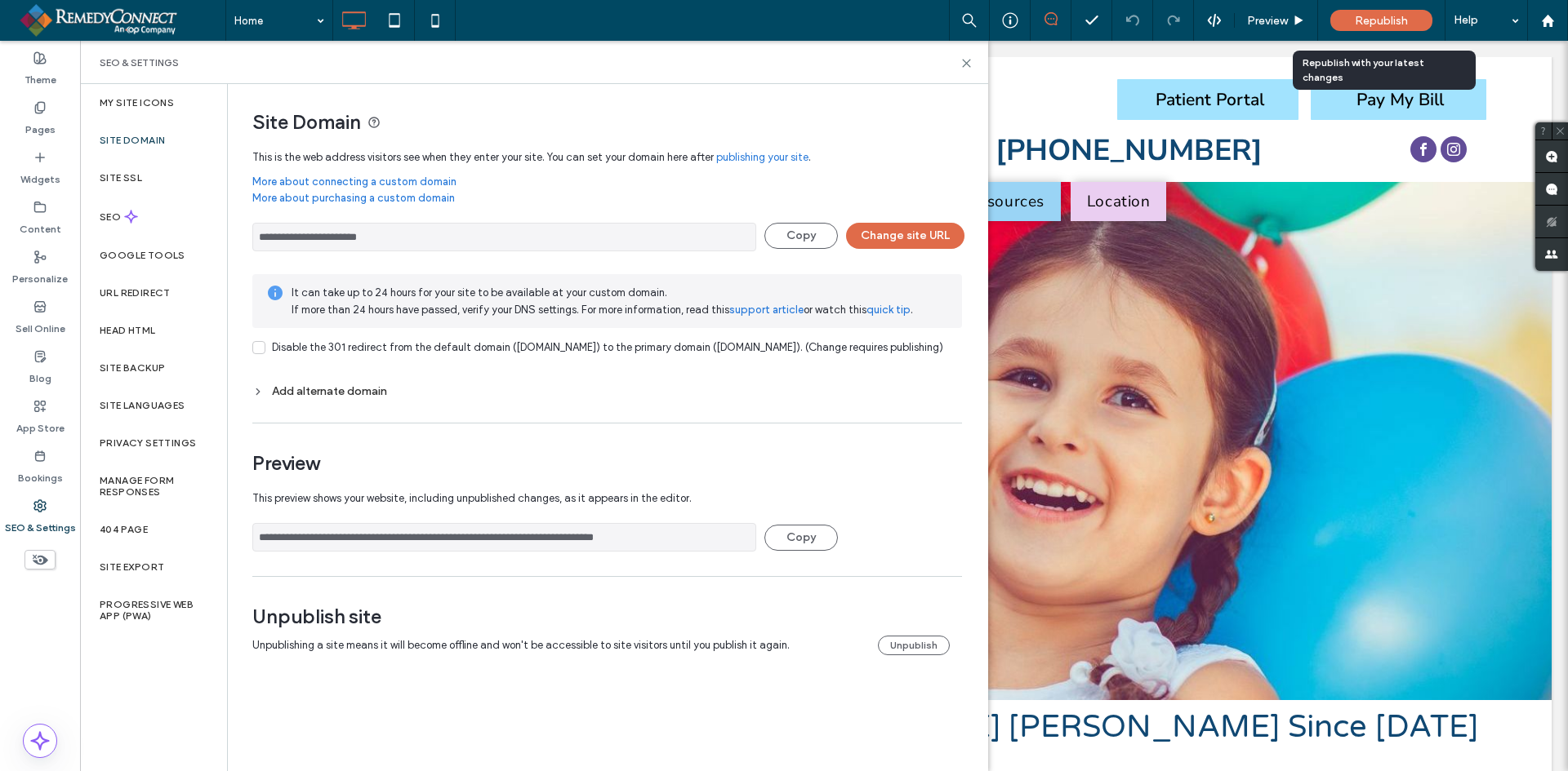
click at [1382, 19] on span "Republish" at bounding box center [1381, 21] width 53 height 14
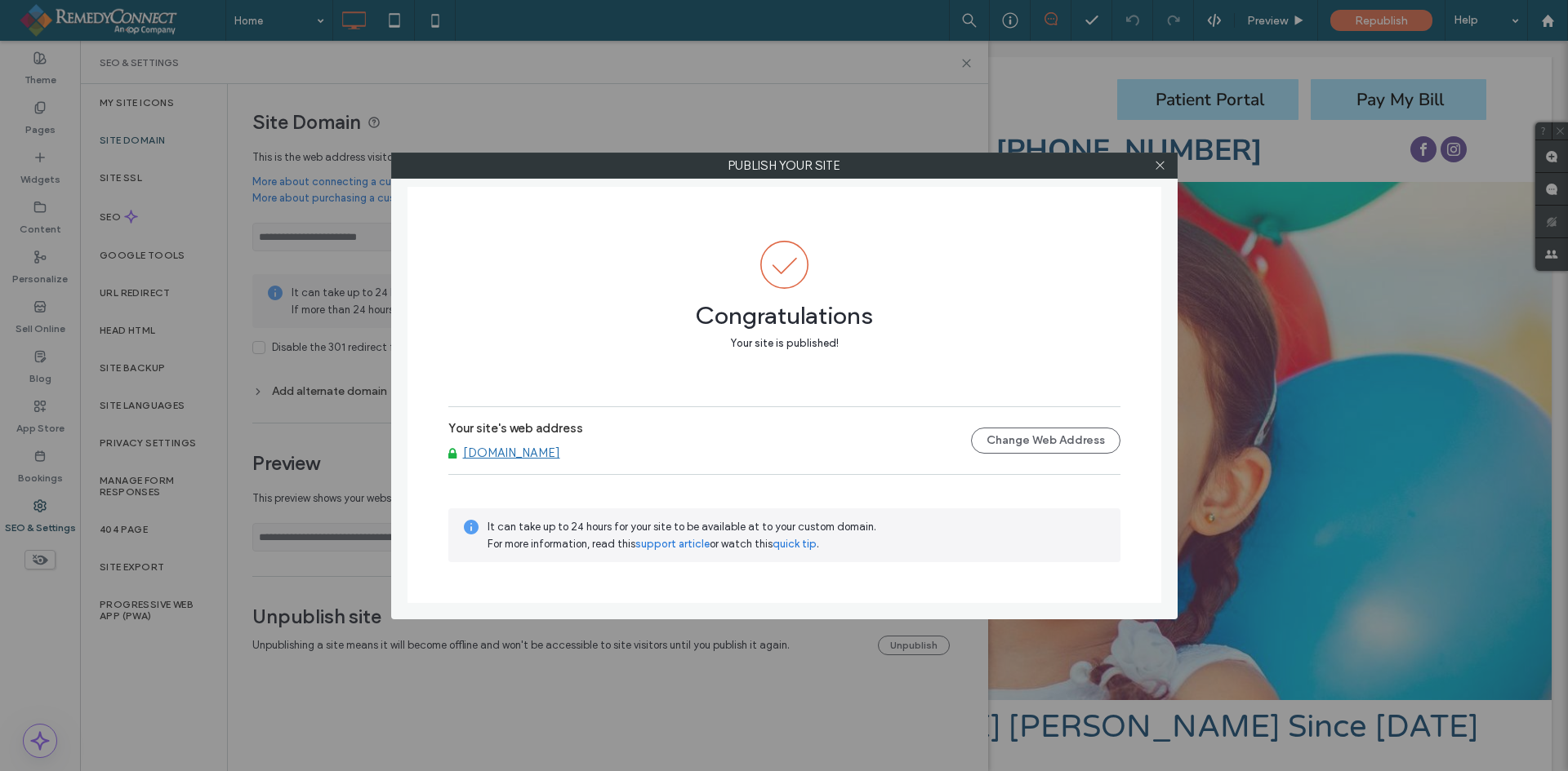
click at [547, 454] on link "[DOMAIN_NAME]" at bounding box center [512, 453] width 97 height 15
click at [548, 455] on link "[DOMAIN_NAME]" at bounding box center [512, 453] width 97 height 15
click at [1157, 169] on icon at bounding box center [1159, 165] width 12 height 12
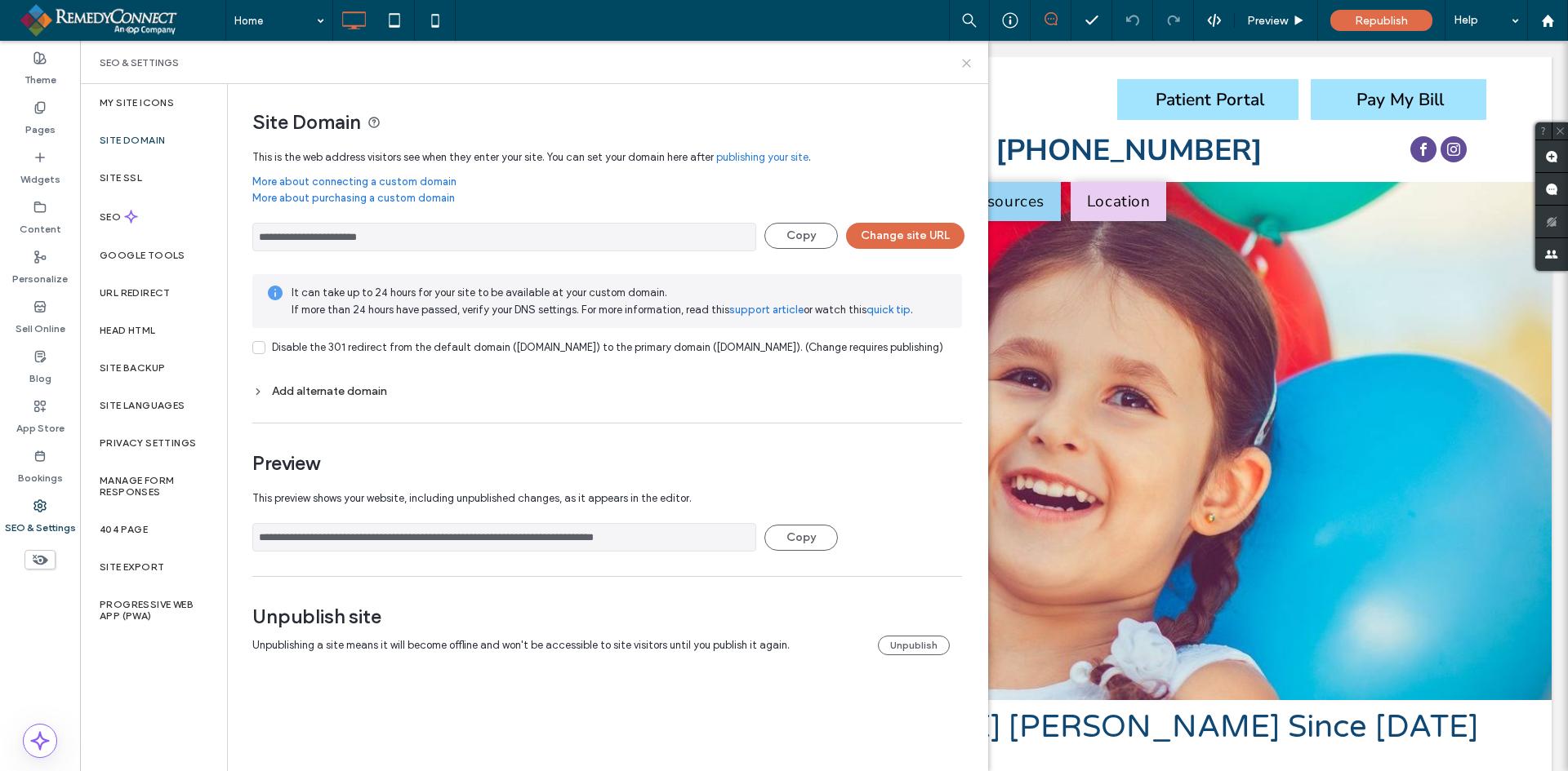
drag, startPoint x: 962, startPoint y: 59, endPoint x: 735, endPoint y: 17, distance: 230.9
click at [962, 59] on icon at bounding box center [966, 63] width 12 height 12
